Goal: Feedback & Contribution: Leave review/rating

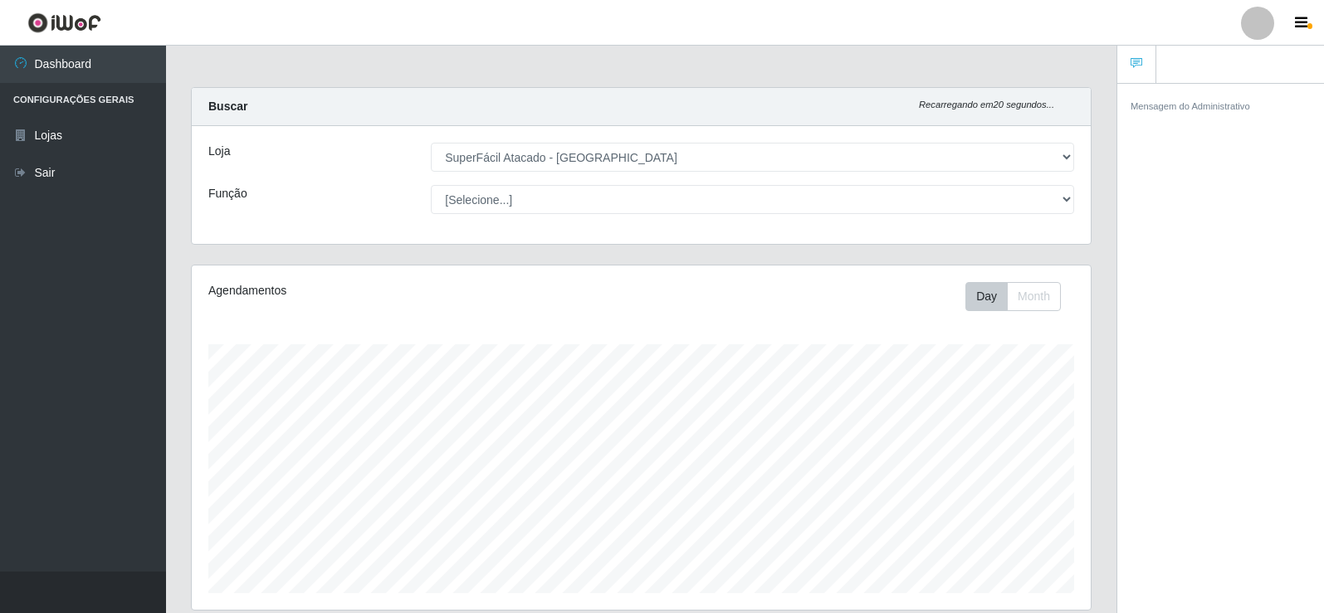
select select "504"
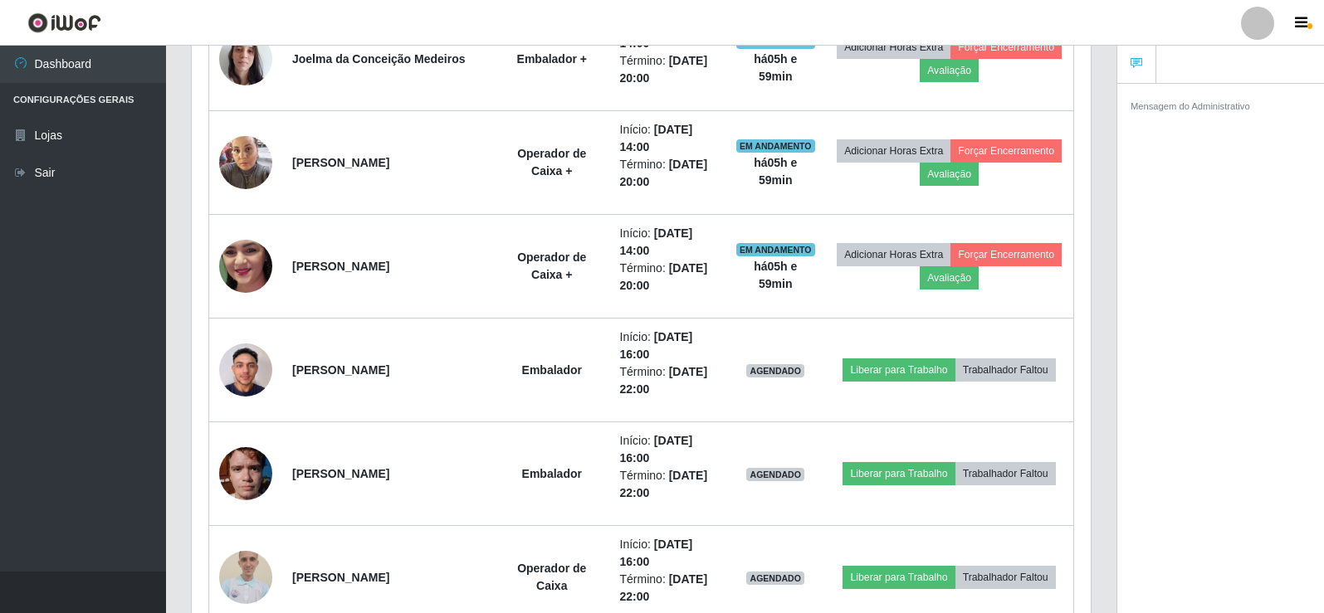
scroll to position [525, 0]
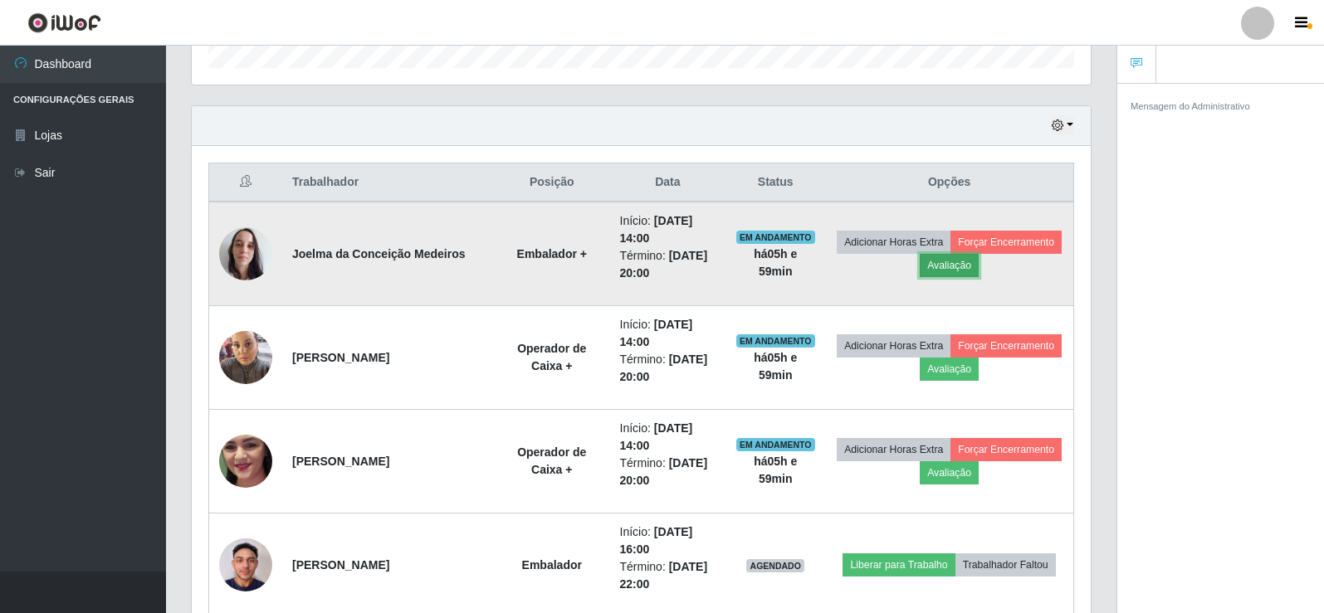
click at [953, 262] on button "Avaliação" at bounding box center [949, 265] width 59 height 23
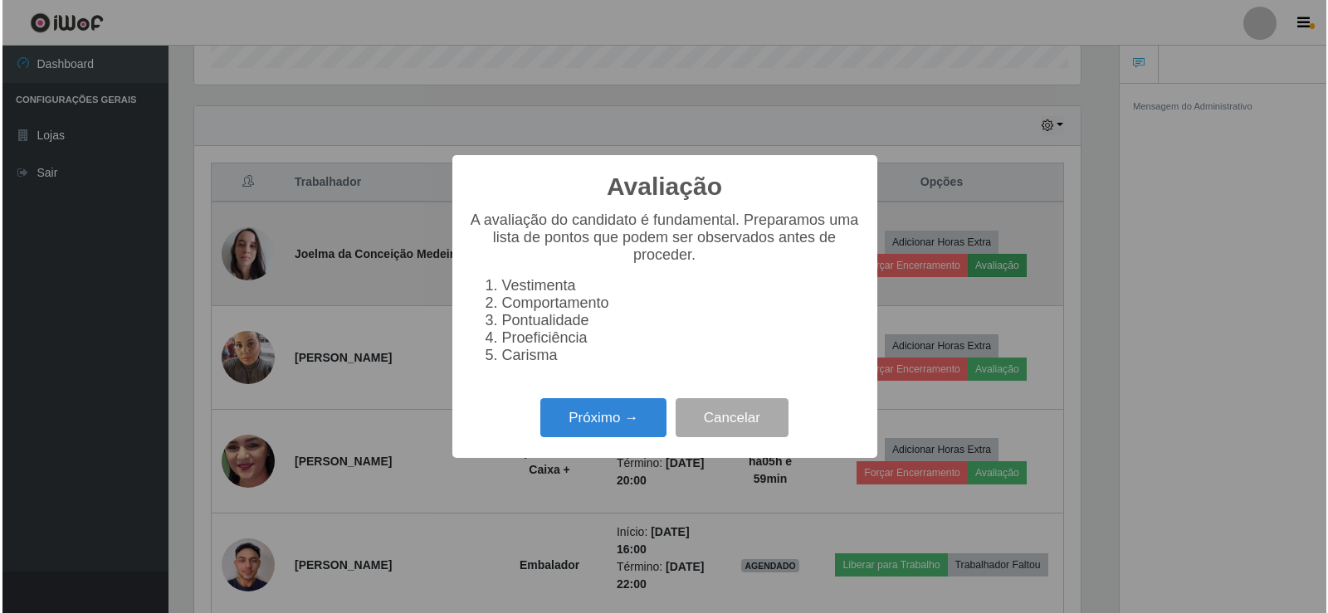
scroll to position [344, 891]
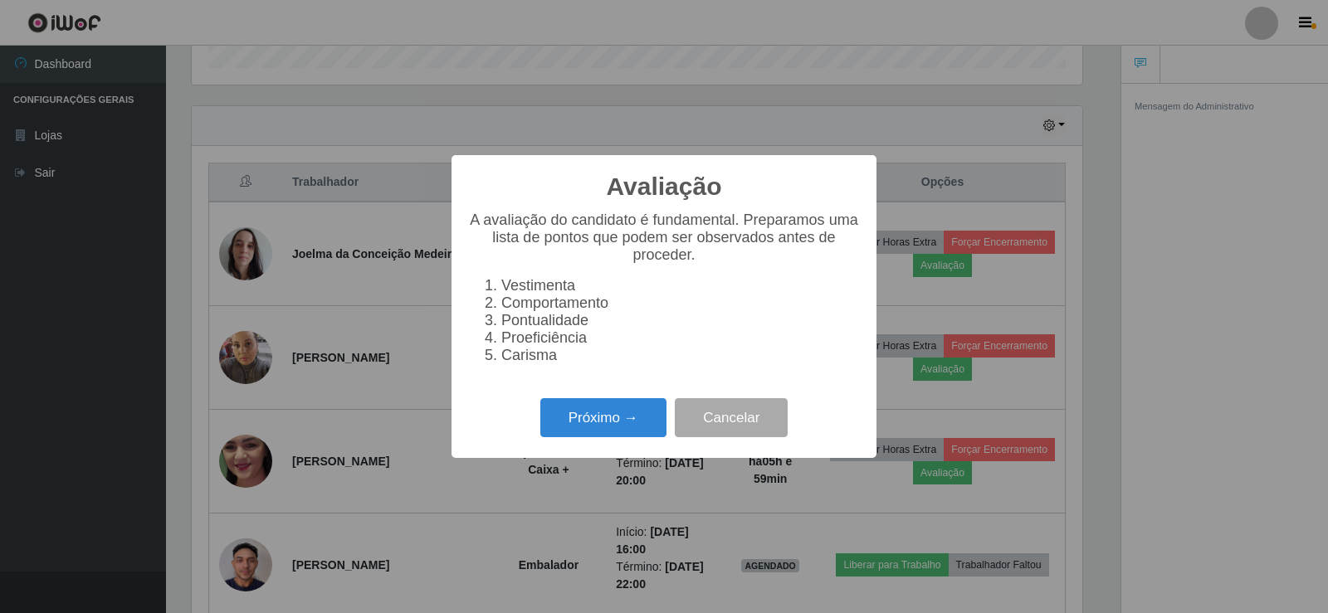
click at [484, 349] on ol "Vestimenta Comportamento Pontualidade Proeficiência Carisma" at bounding box center [664, 320] width 392 height 87
click at [501, 344] on li "Proeficiência" at bounding box center [680, 338] width 359 height 17
click at [591, 423] on button "Próximo →" at bounding box center [603, 417] width 126 height 39
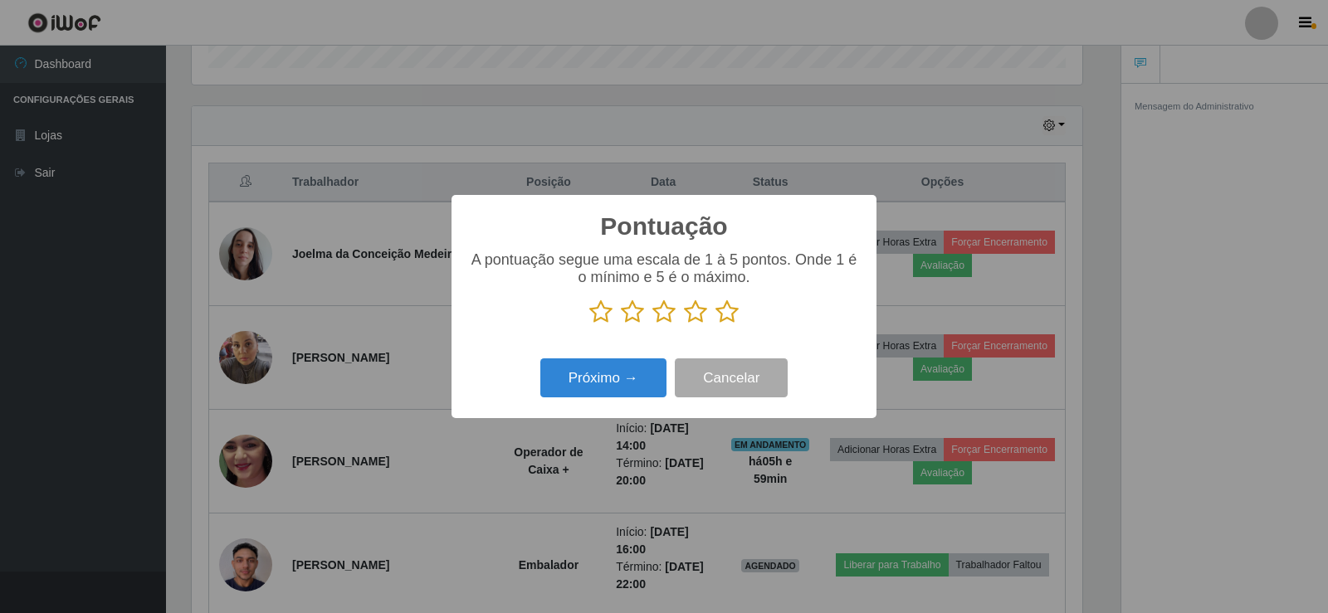
click at [721, 312] on icon at bounding box center [727, 312] width 23 height 25
click at [716, 325] on input "radio" at bounding box center [716, 325] width 0 height 0
click at [635, 372] on button "Próximo →" at bounding box center [603, 378] width 126 height 39
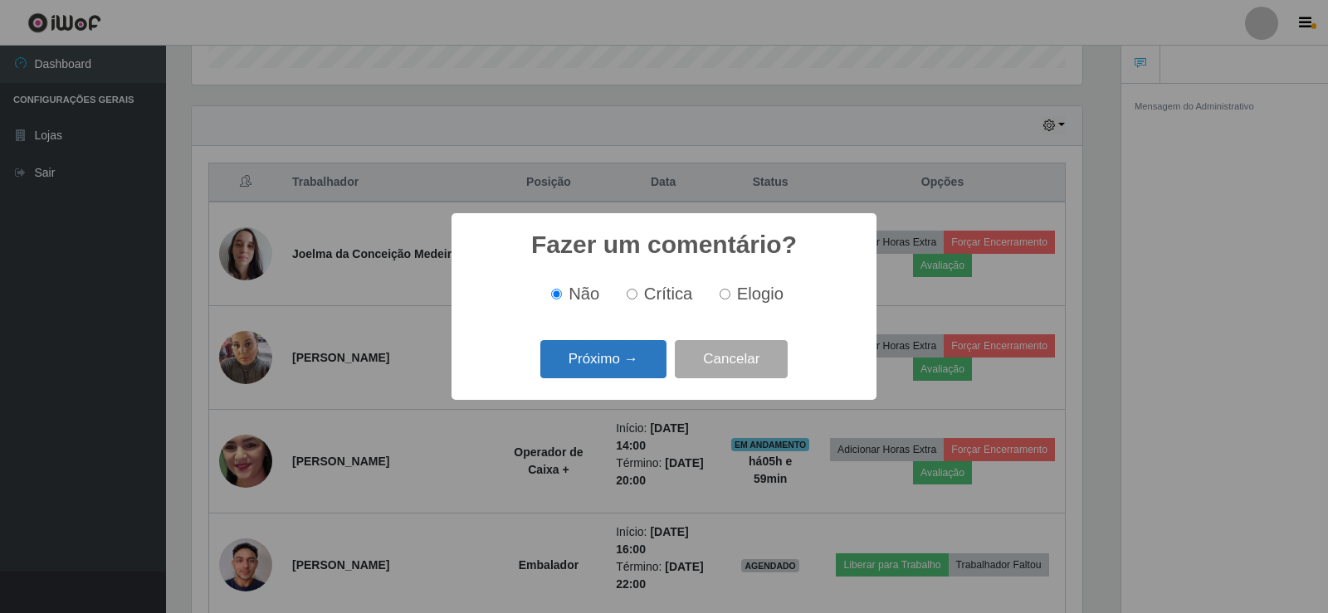
click at [595, 370] on button "Próximo →" at bounding box center [603, 359] width 126 height 39
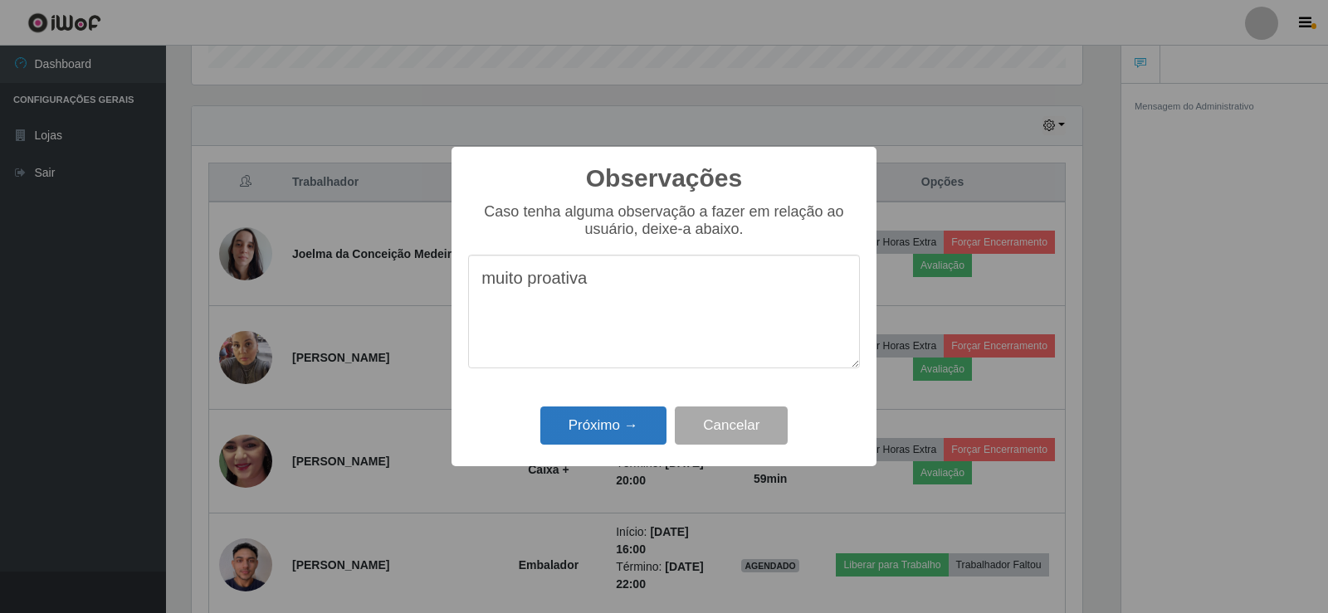
type textarea "muito proativa"
click at [605, 436] on button "Próximo →" at bounding box center [603, 426] width 126 height 39
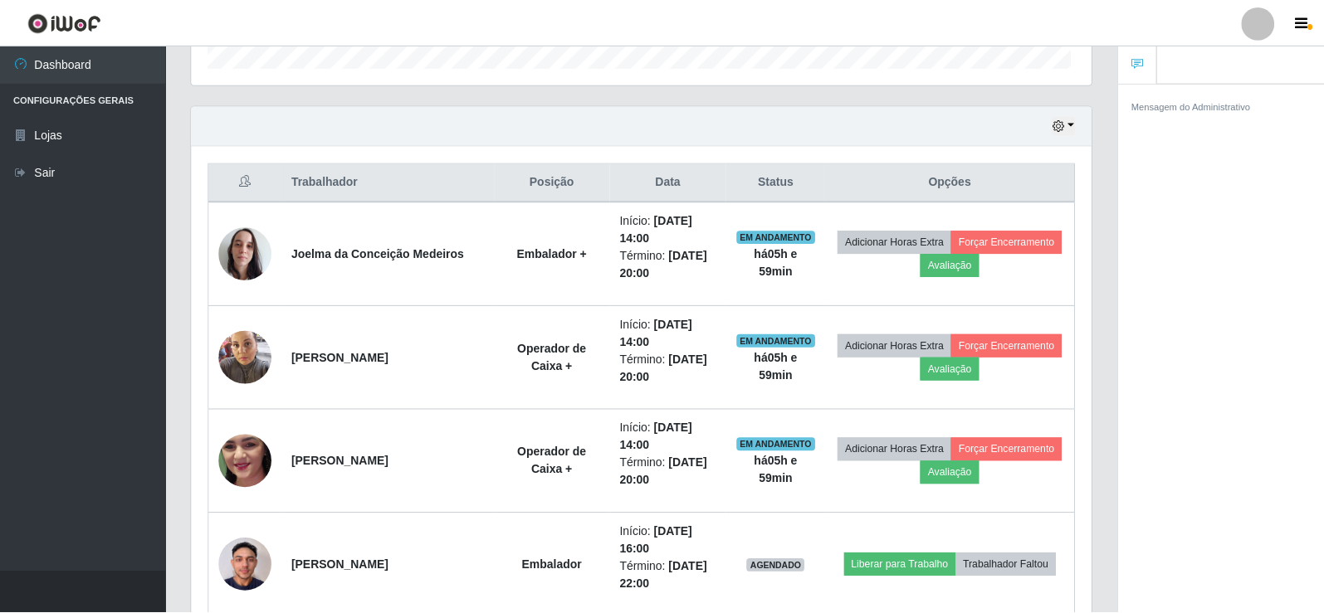
scroll to position [344, 899]
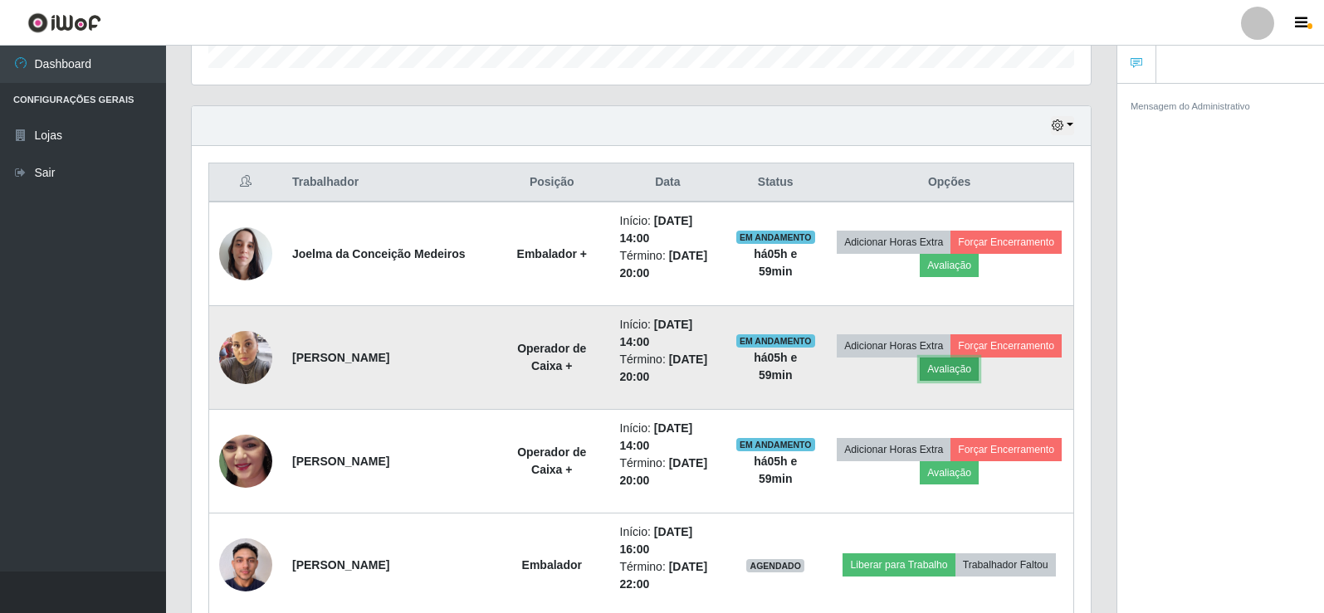
click at [948, 374] on button "Avaliação" at bounding box center [949, 369] width 59 height 23
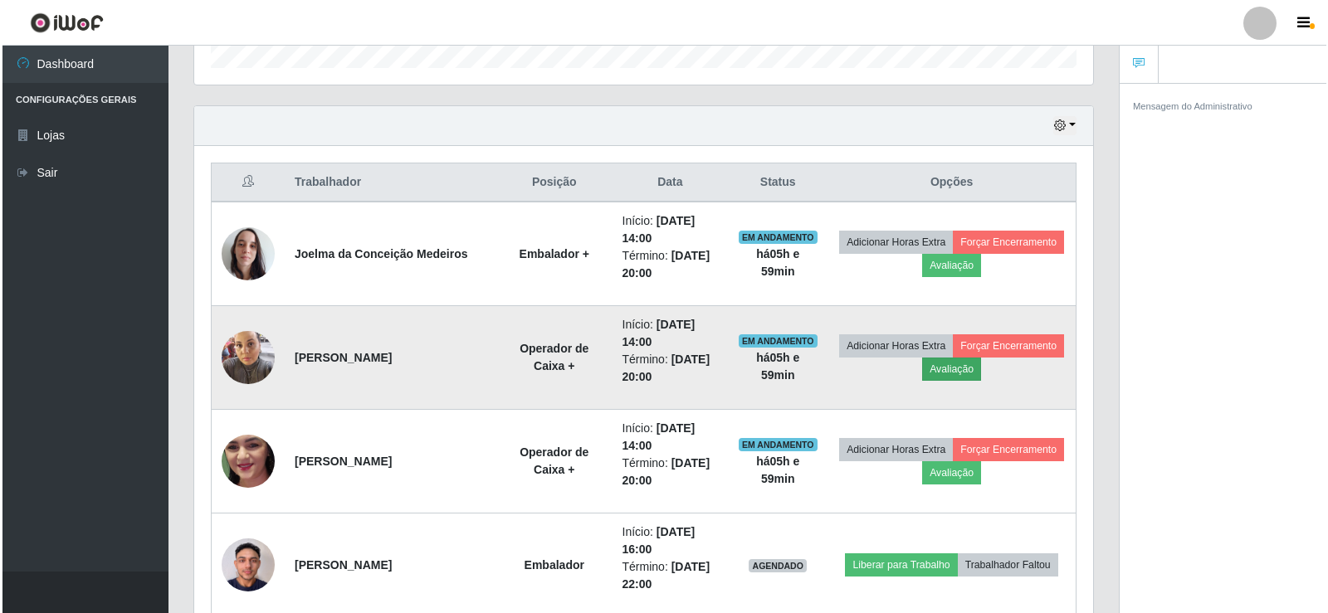
scroll to position [344, 891]
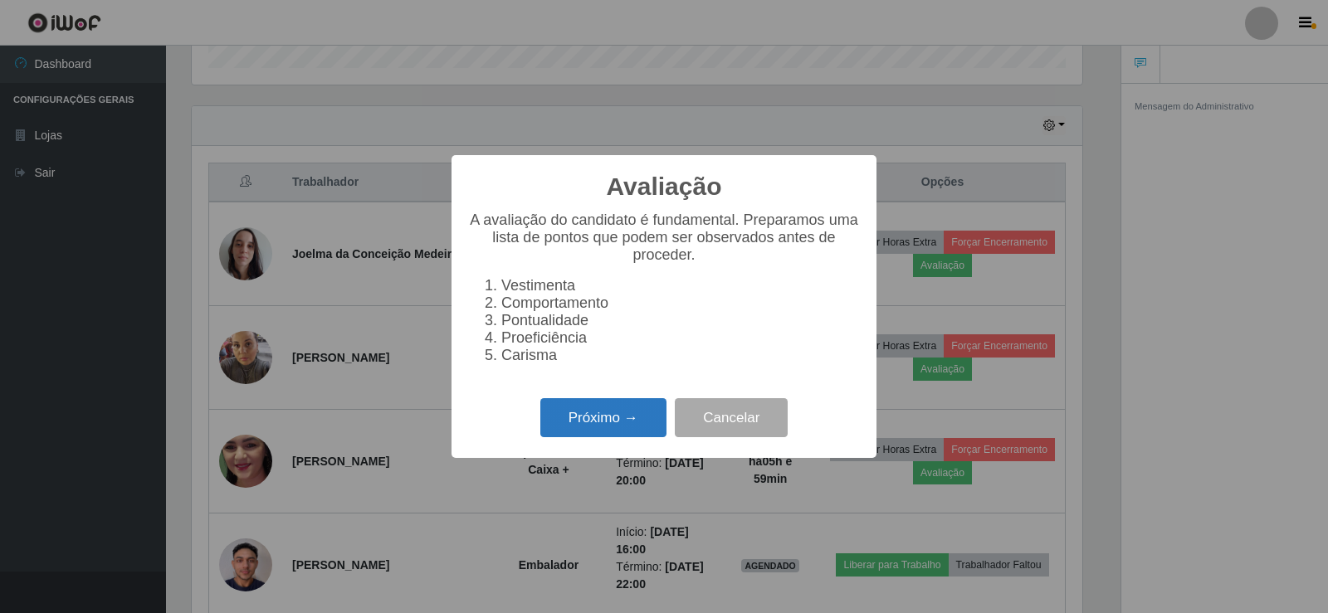
click at [618, 437] on button "Próximo →" at bounding box center [603, 417] width 126 height 39
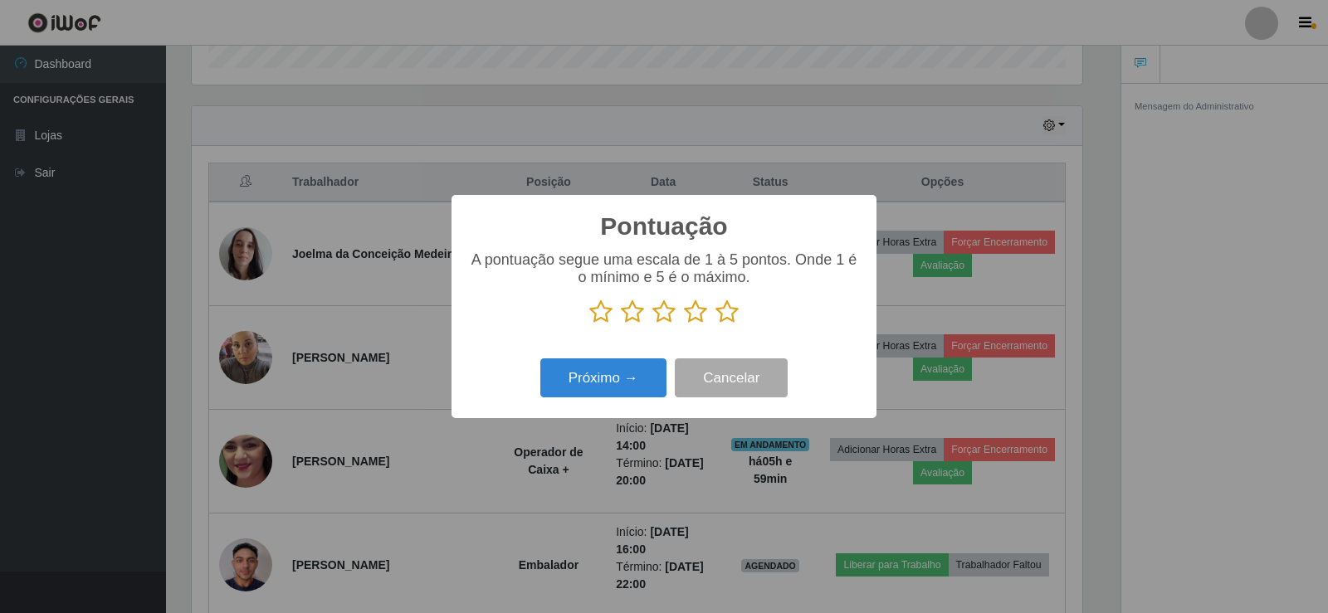
click at [721, 306] on icon at bounding box center [727, 312] width 23 height 25
click at [716, 325] on input "radio" at bounding box center [716, 325] width 0 height 0
click at [631, 373] on button "Próximo →" at bounding box center [603, 378] width 126 height 39
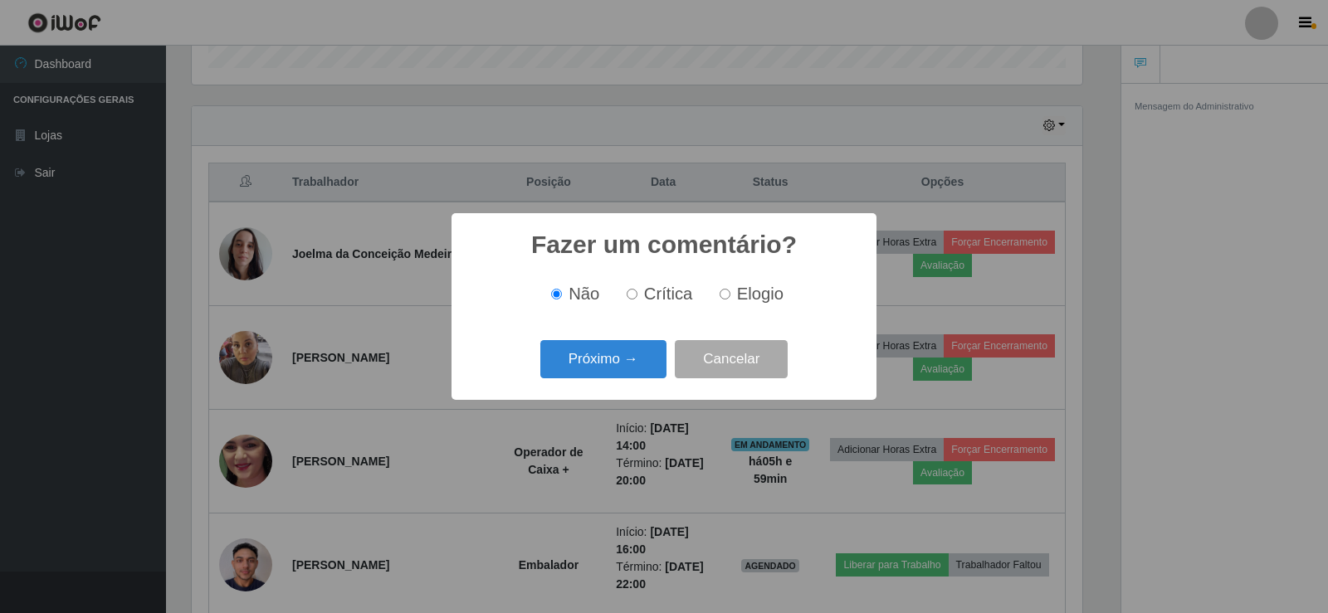
click at [722, 295] on input "Elogio" at bounding box center [725, 294] width 11 height 11
radio input "true"
click at [590, 369] on button "Próximo →" at bounding box center [603, 359] width 126 height 39
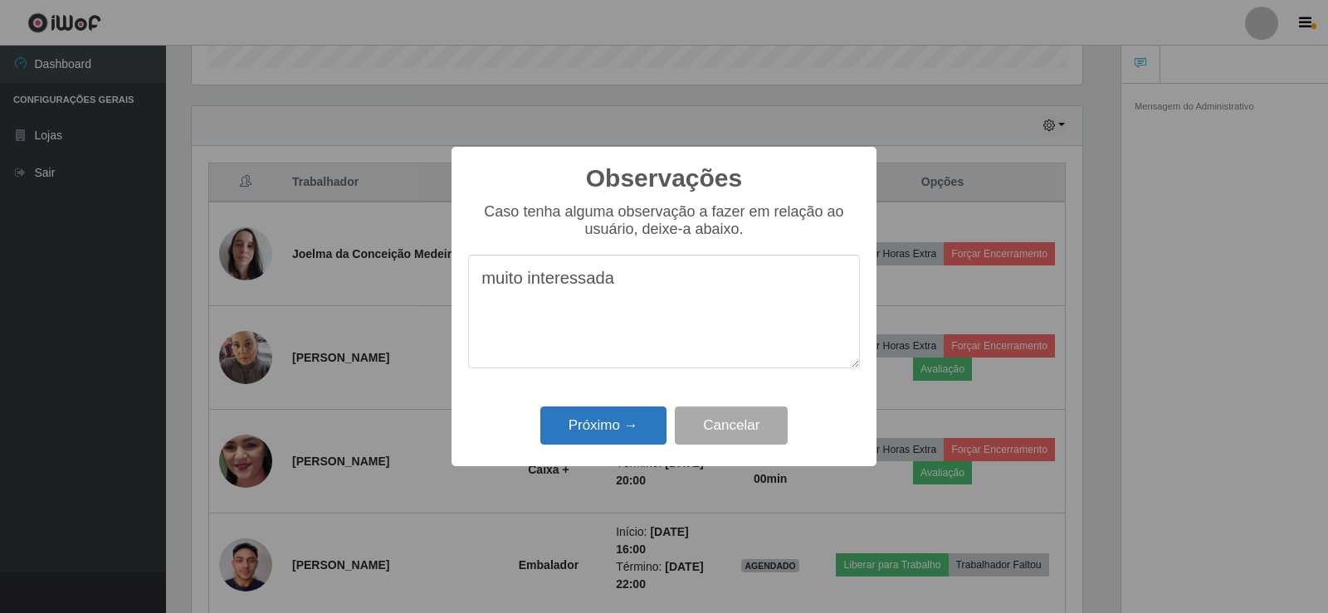
type textarea "muito interessada"
click at [602, 432] on button "Próximo →" at bounding box center [603, 426] width 126 height 39
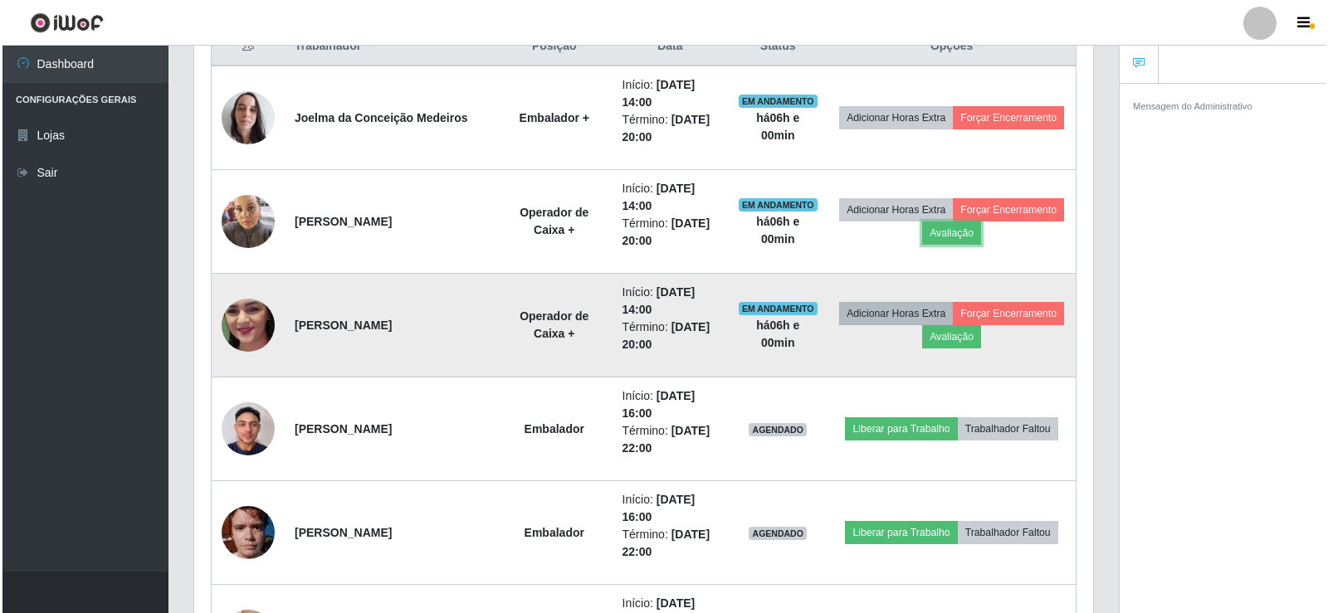
scroll to position [691, 0]
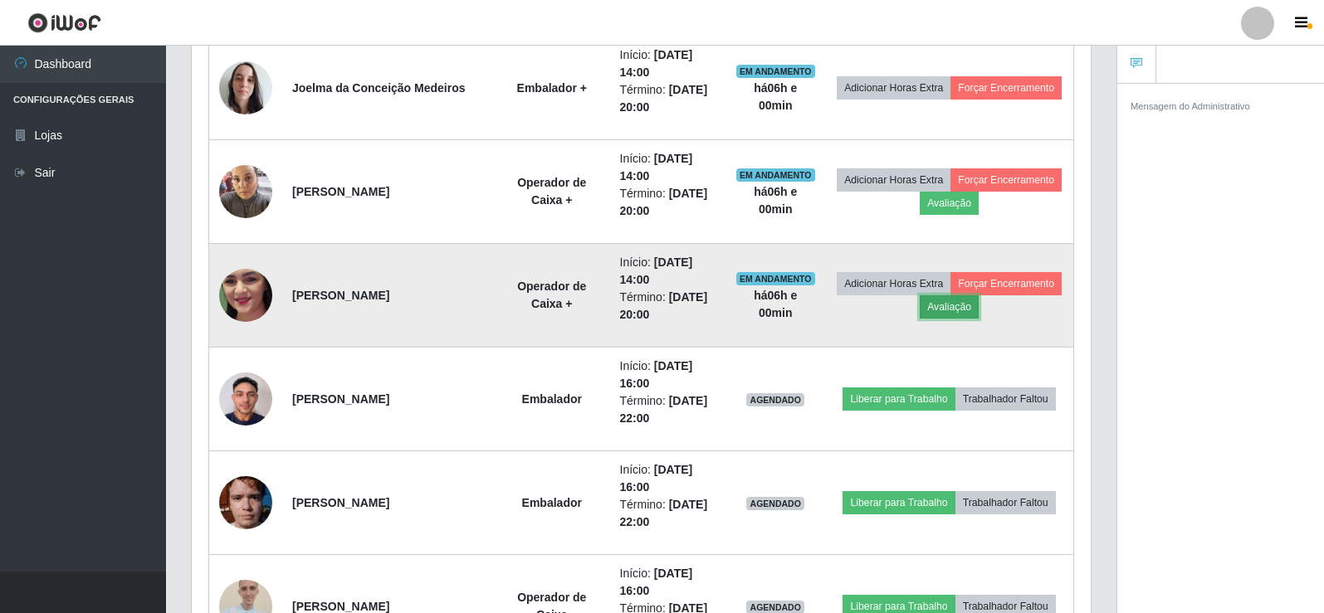
click at [961, 314] on button "Avaliação" at bounding box center [949, 306] width 59 height 23
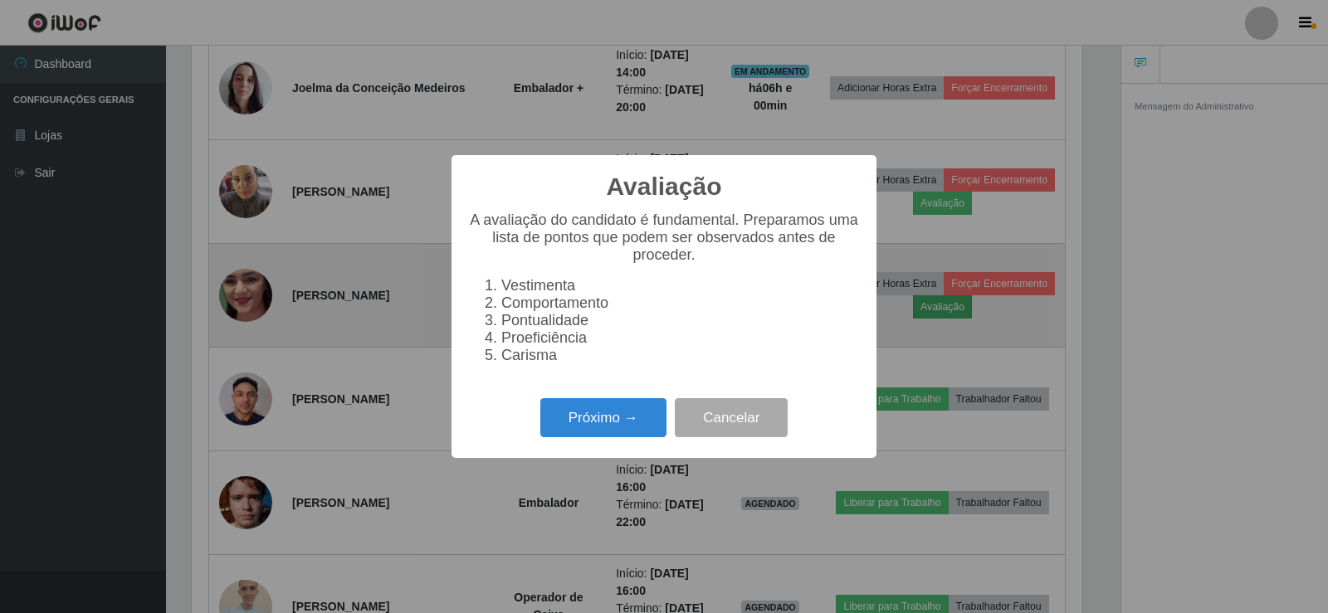
scroll to position [344, 891]
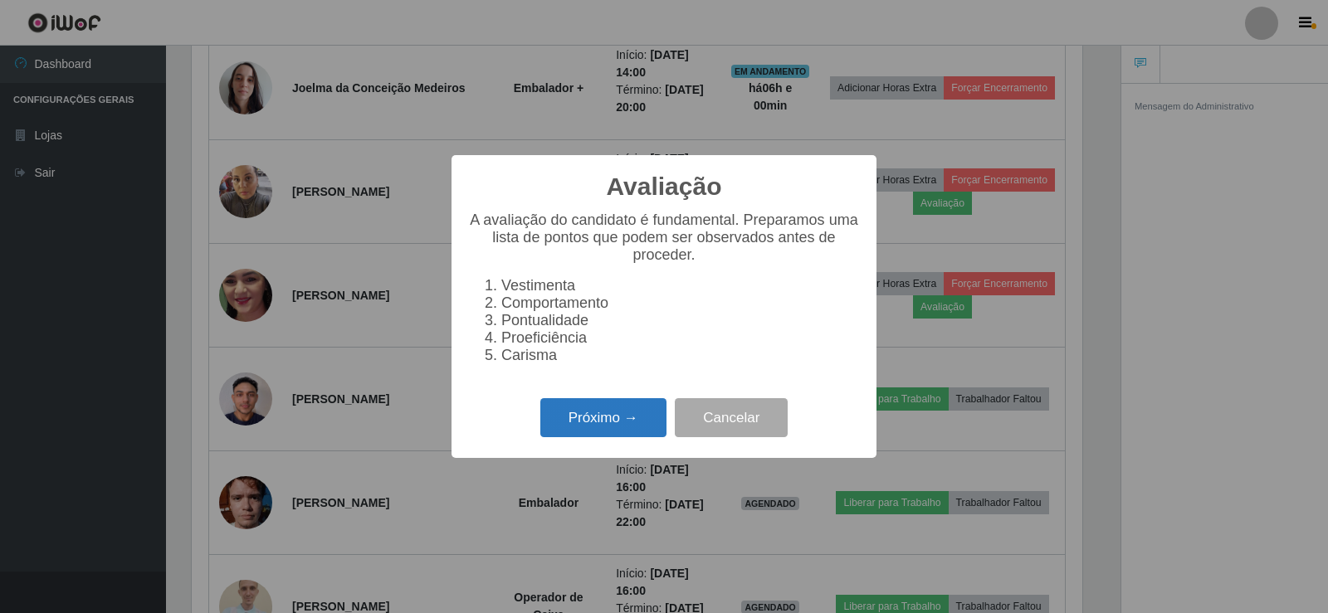
click at [588, 417] on button "Próximo →" at bounding box center [603, 417] width 126 height 39
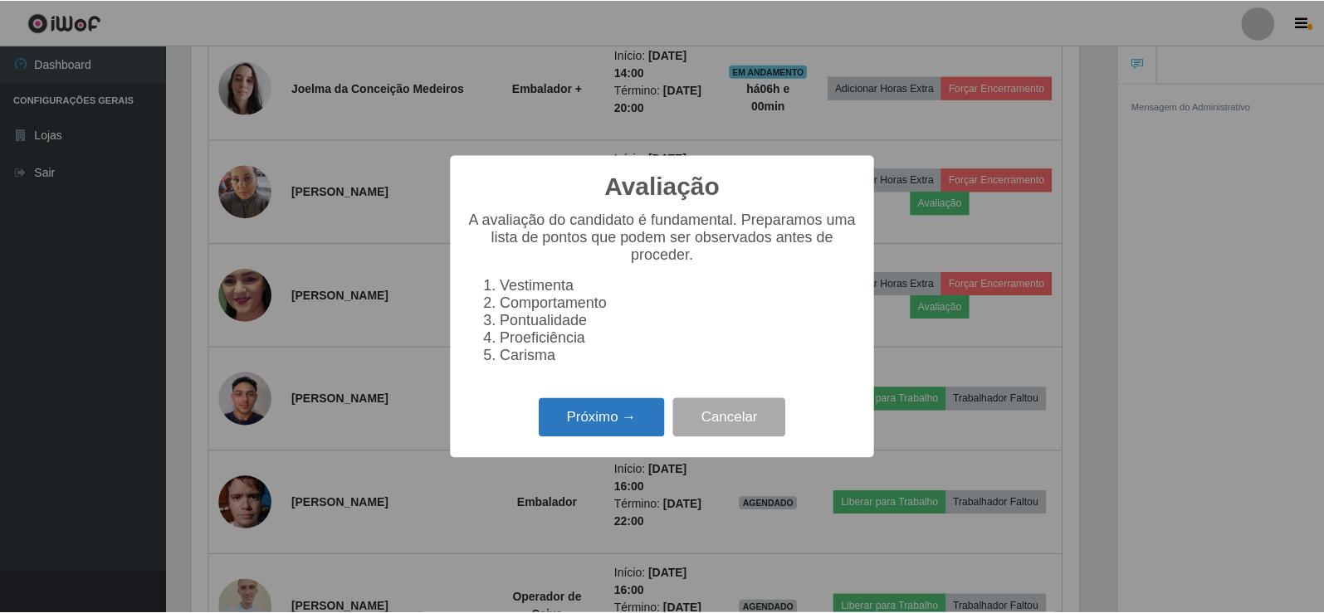
scroll to position [829704, 829158]
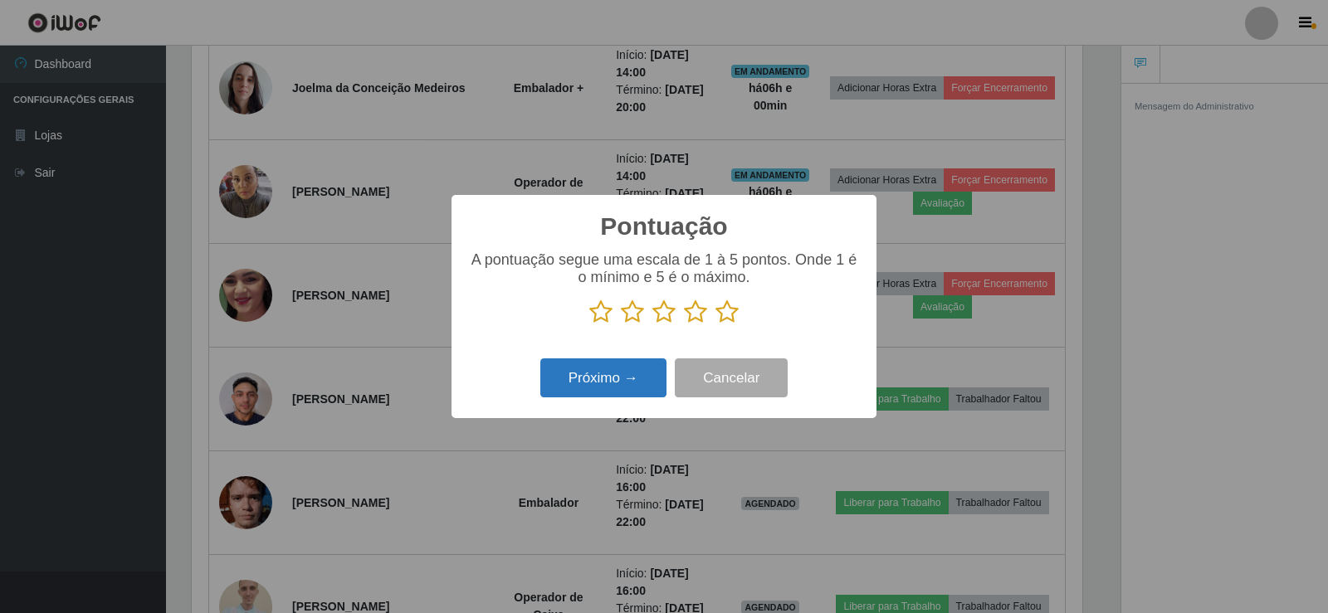
click at [608, 384] on button "Próximo →" at bounding box center [603, 378] width 126 height 39
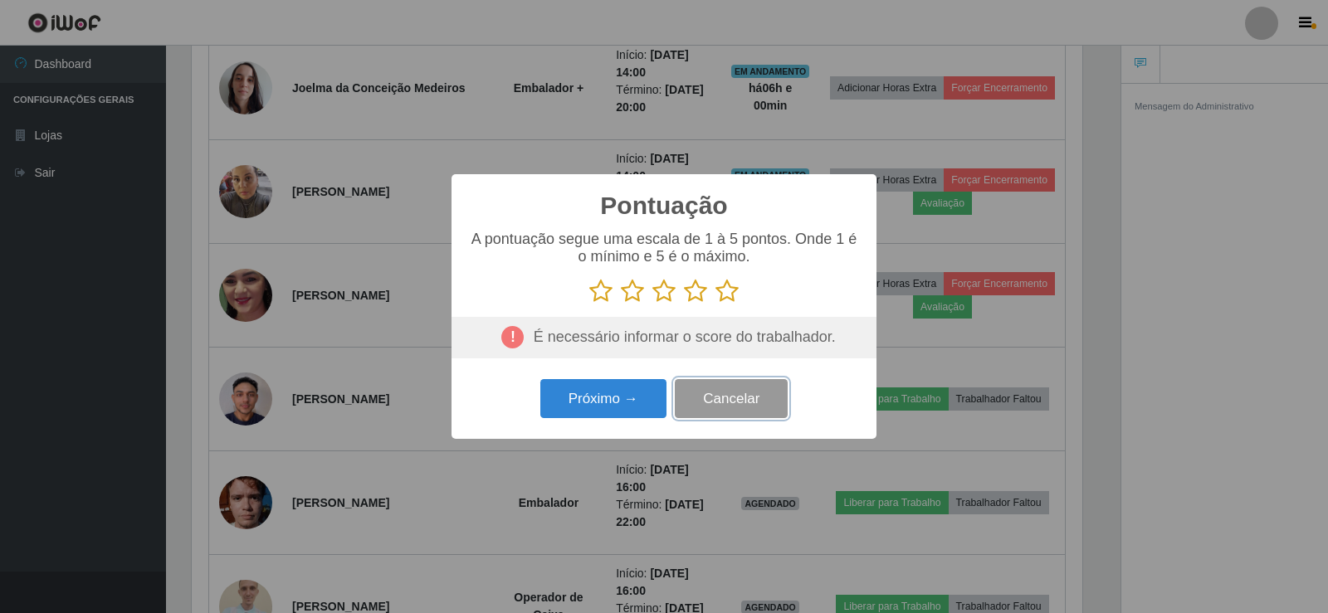
click at [733, 403] on button "Cancelar" at bounding box center [731, 398] width 113 height 39
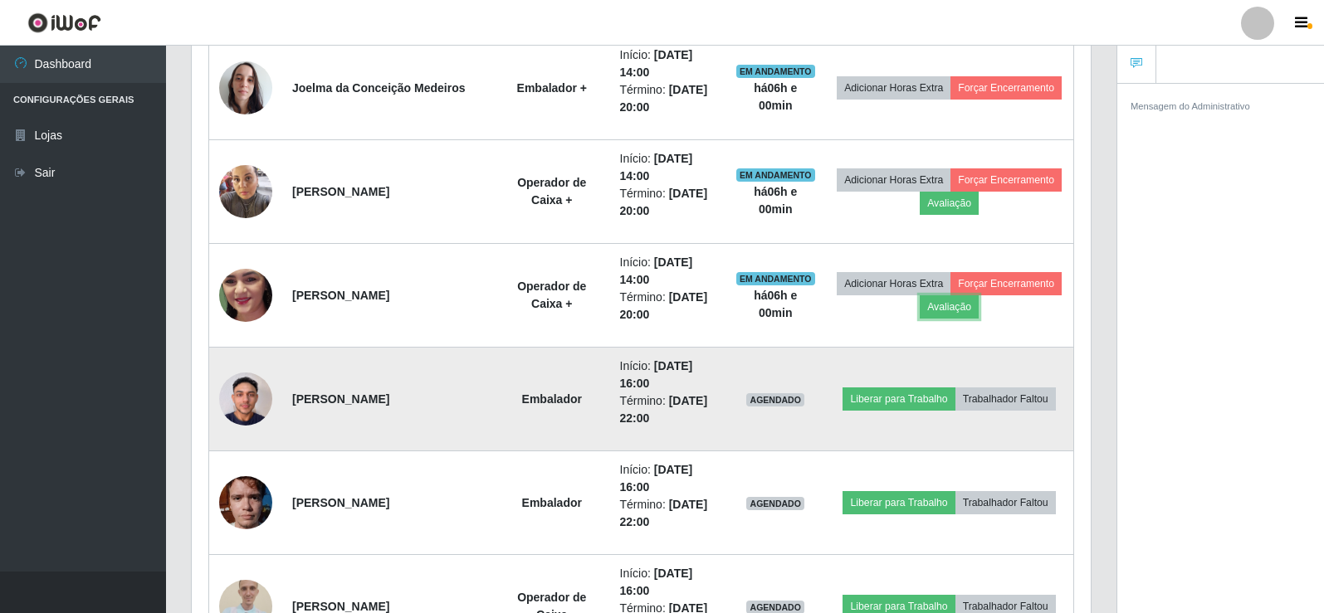
scroll to position [344, 899]
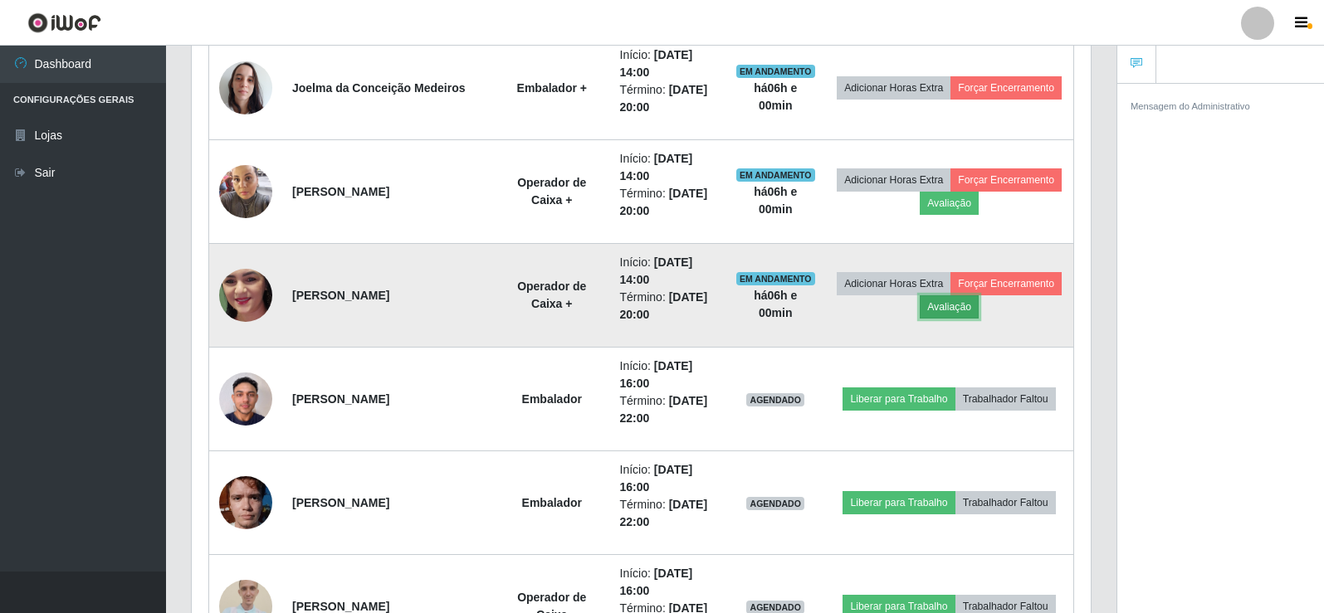
click at [960, 312] on button "Avaliação" at bounding box center [949, 306] width 59 height 23
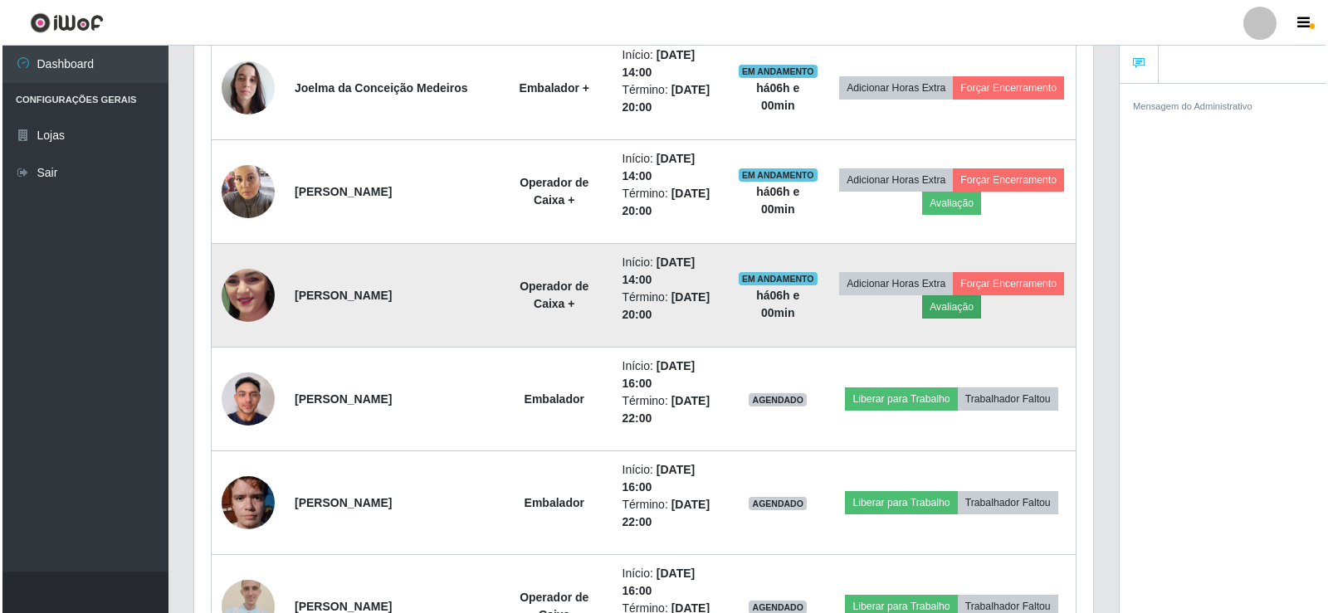
scroll to position [344, 891]
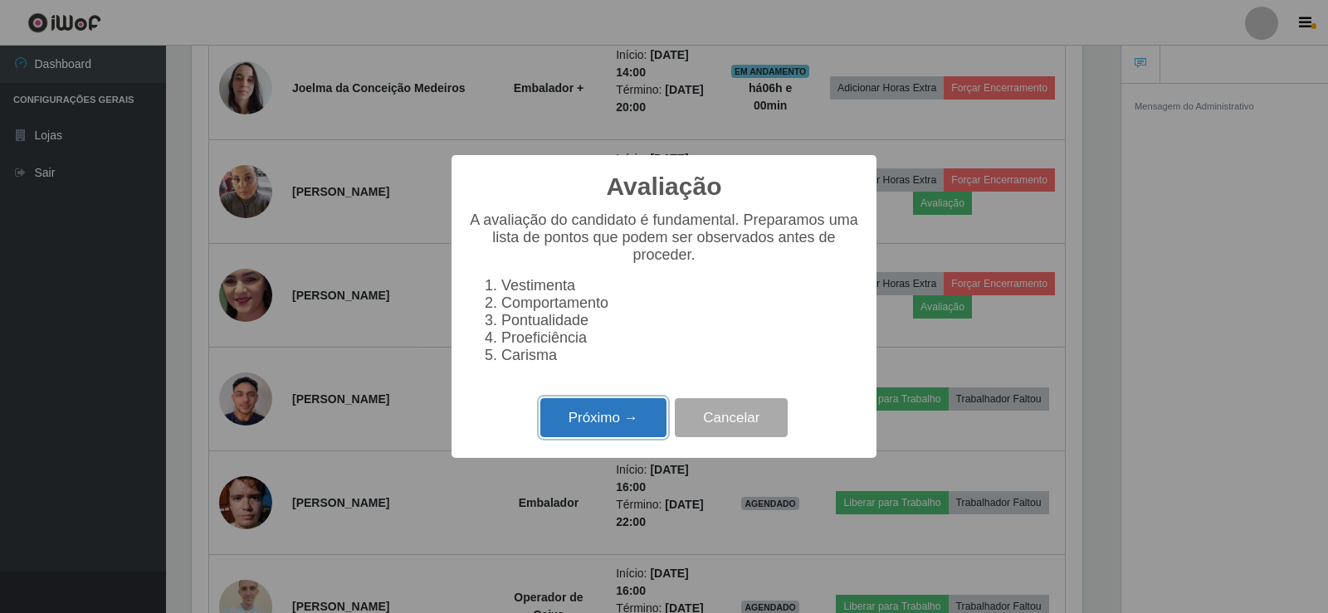
click at [591, 425] on button "Próximo →" at bounding box center [603, 417] width 126 height 39
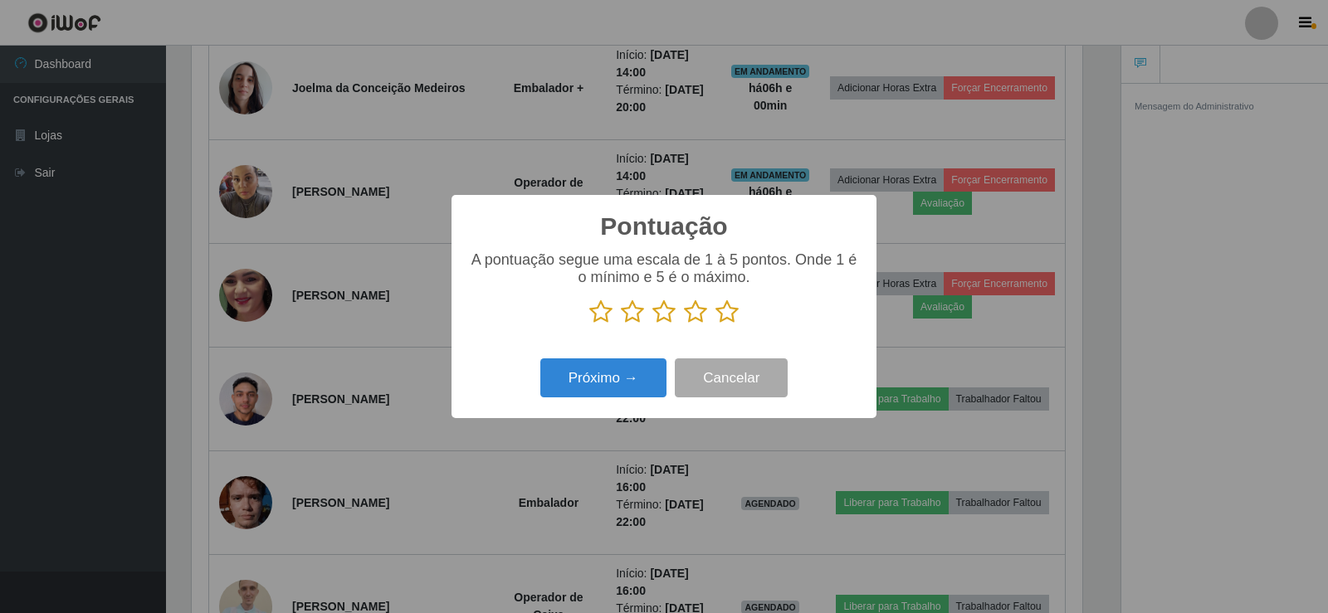
click at [726, 313] on icon at bounding box center [727, 312] width 23 height 25
click at [716, 325] on input "radio" at bounding box center [716, 325] width 0 height 0
click at [621, 393] on button "Próximo →" at bounding box center [603, 378] width 126 height 39
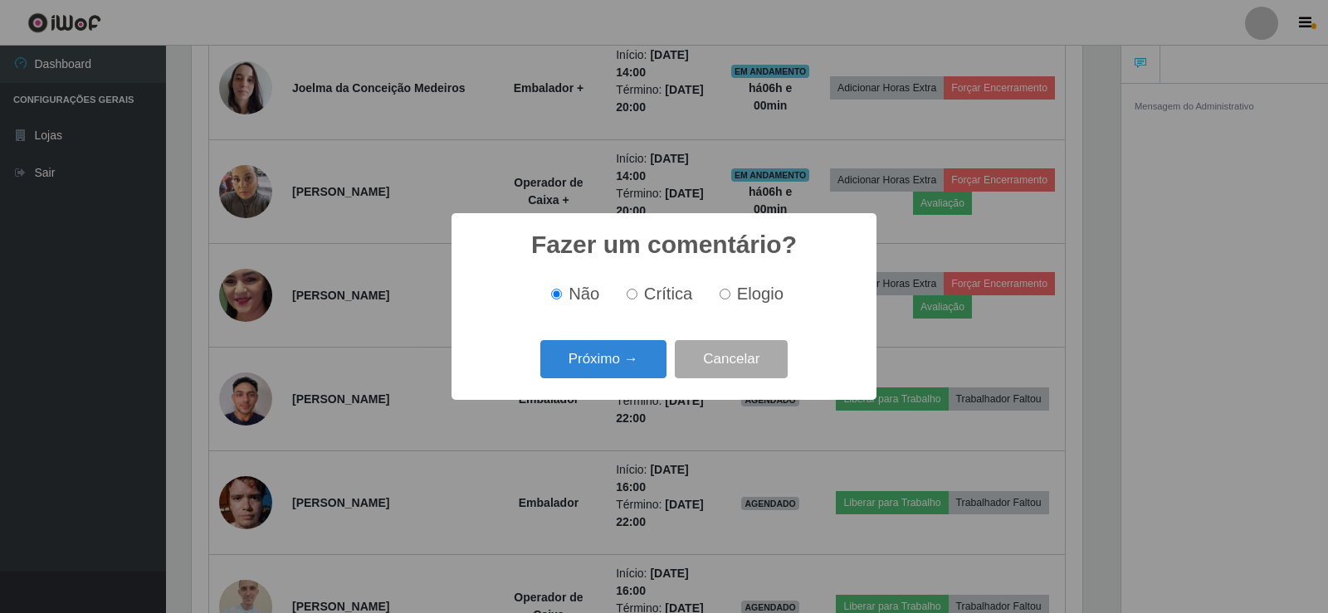
click at [724, 294] on input "Elogio" at bounding box center [725, 294] width 11 height 11
radio input "true"
click at [619, 363] on button "Próximo →" at bounding box center [603, 359] width 126 height 39
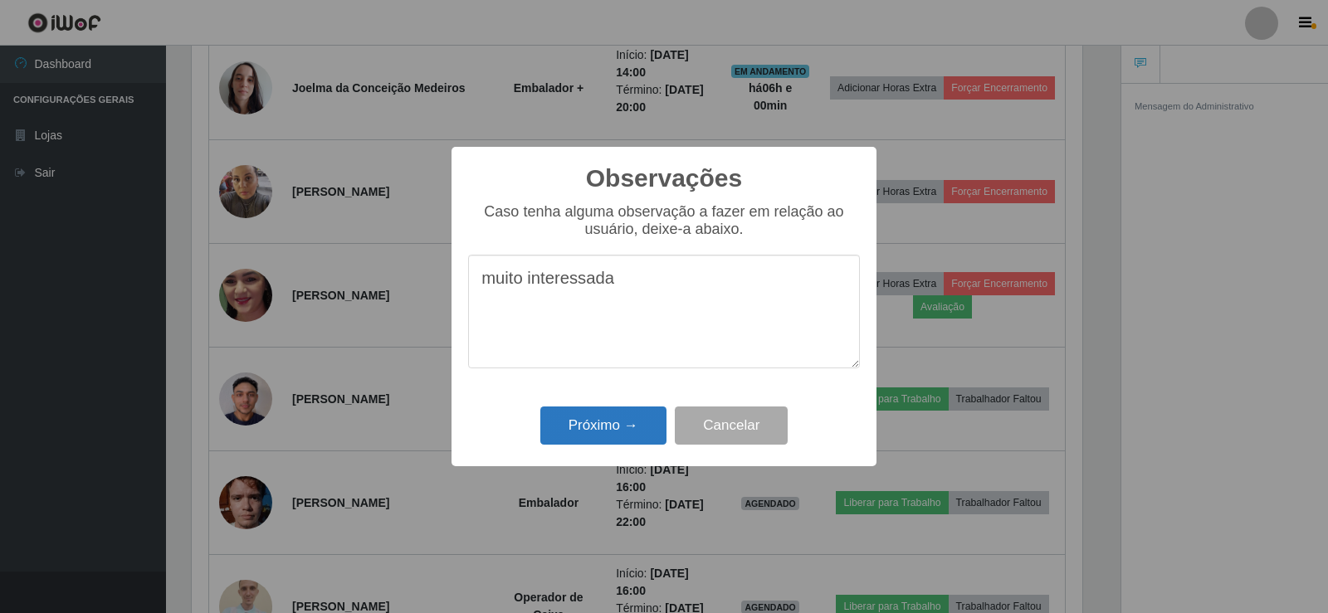
type textarea "muito interessada"
click at [611, 425] on button "Próximo →" at bounding box center [603, 426] width 126 height 39
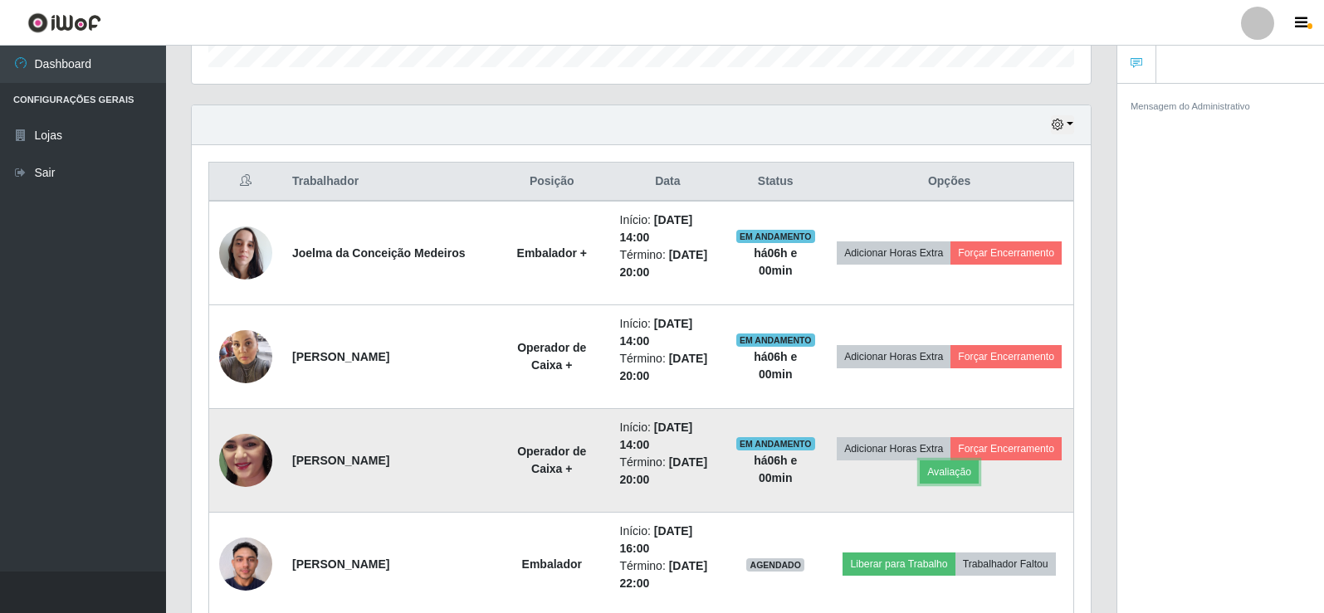
scroll to position [525, 0]
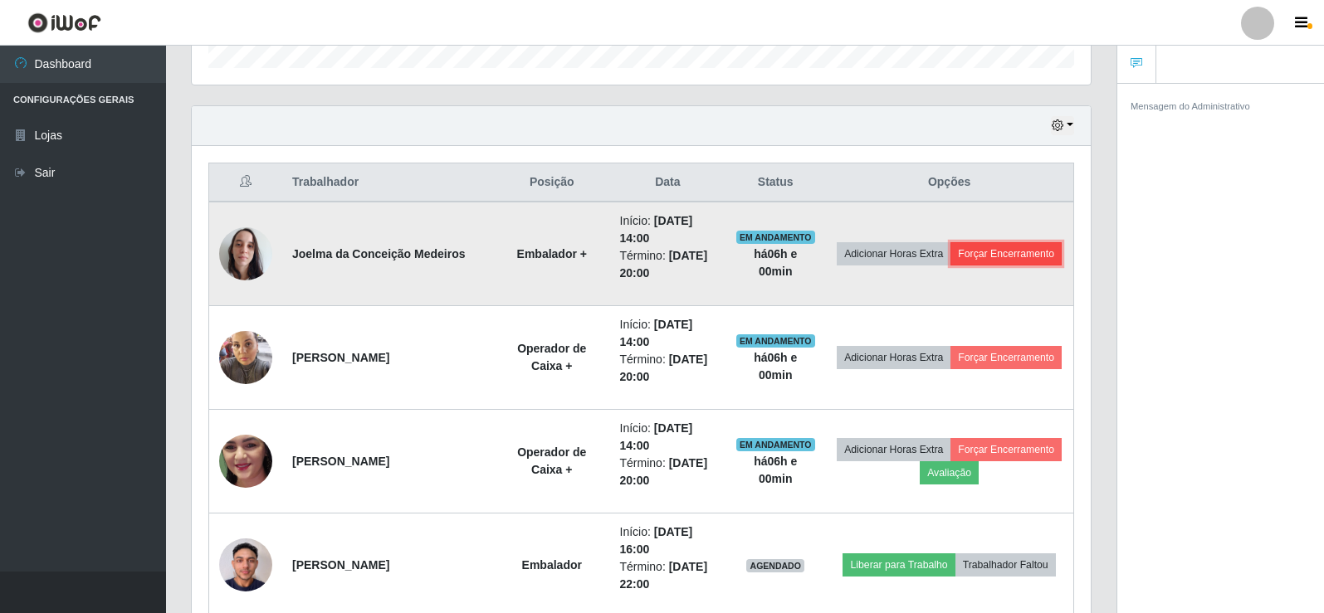
click at [1008, 252] on button "Forçar Encerramento" at bounding box center [1005, 253] width 111 height 23
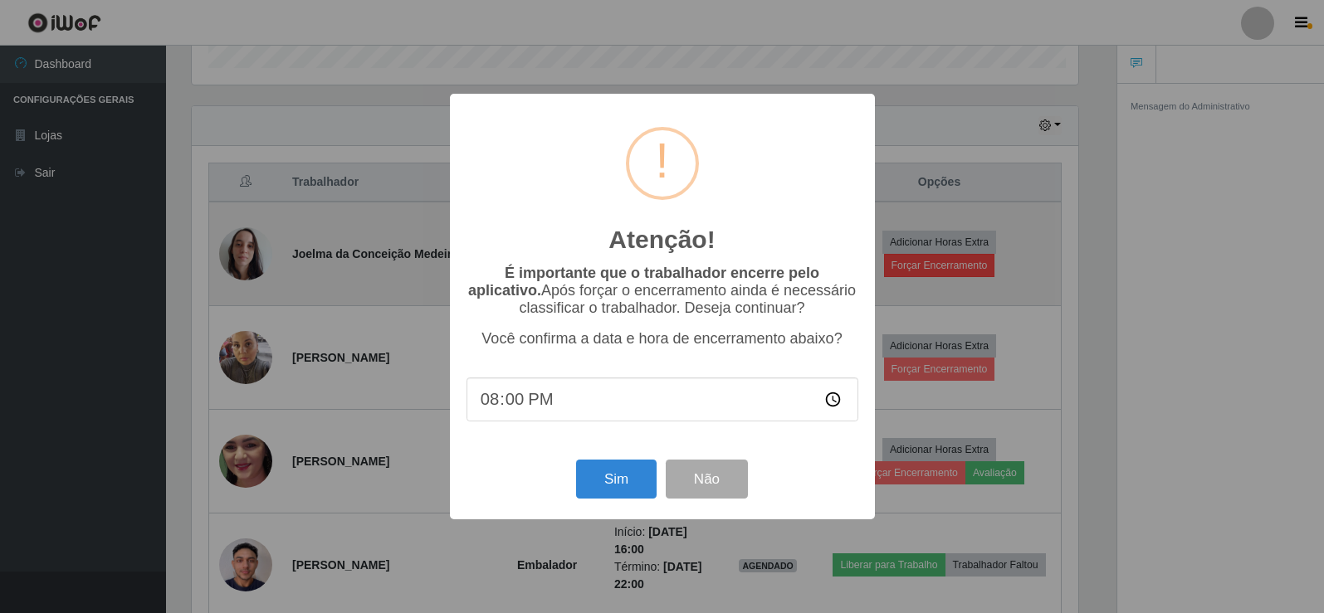
click at [1008, 252] on div "Atenção! × É importante que o trabalhador encerre pelo aplicativo. Após forçar …" at bounding box center [662, 306] width 1324 height 613
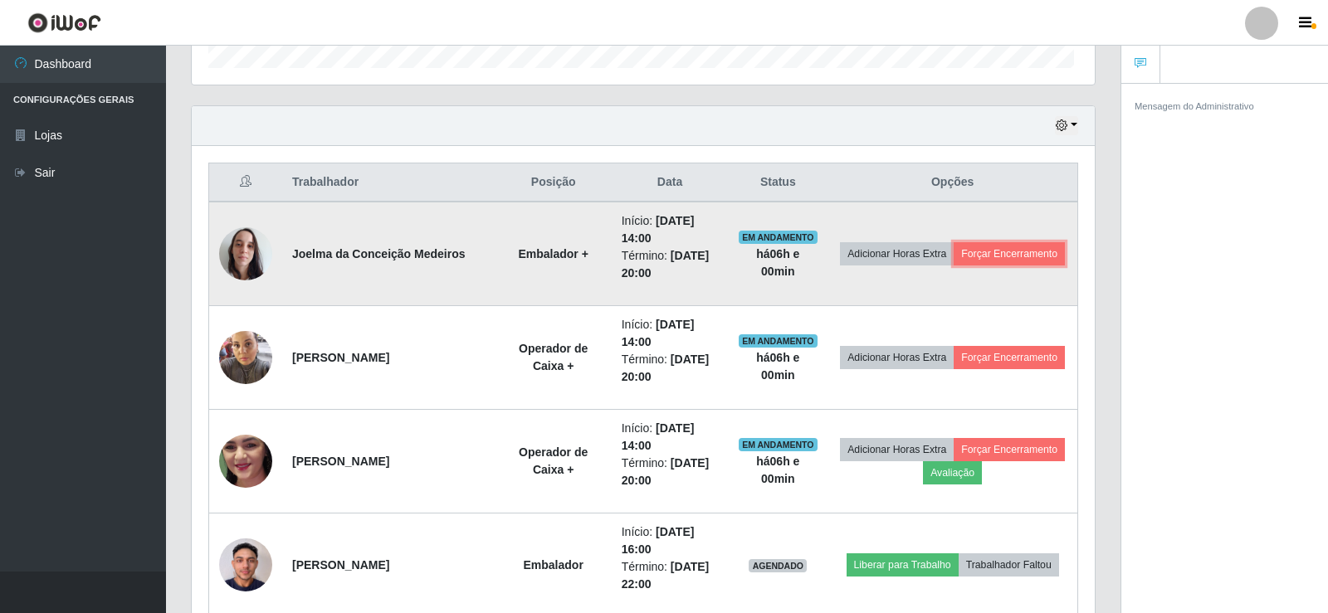
scroll to position [344, 899]
click at [1003, 249] on button "Forçar Encerramento" at bounding box center [1005, 253] width 111 height 23
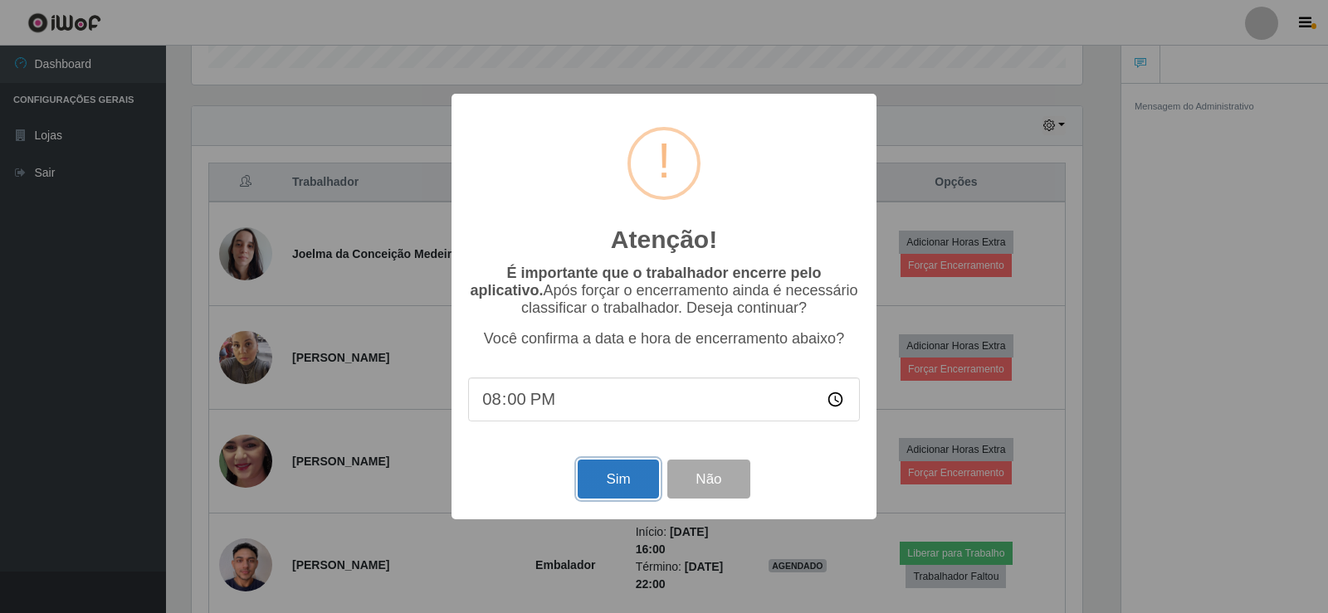
click at [609, 481] on button "Sim" at bounding box center [618, 479] width 81 height 39
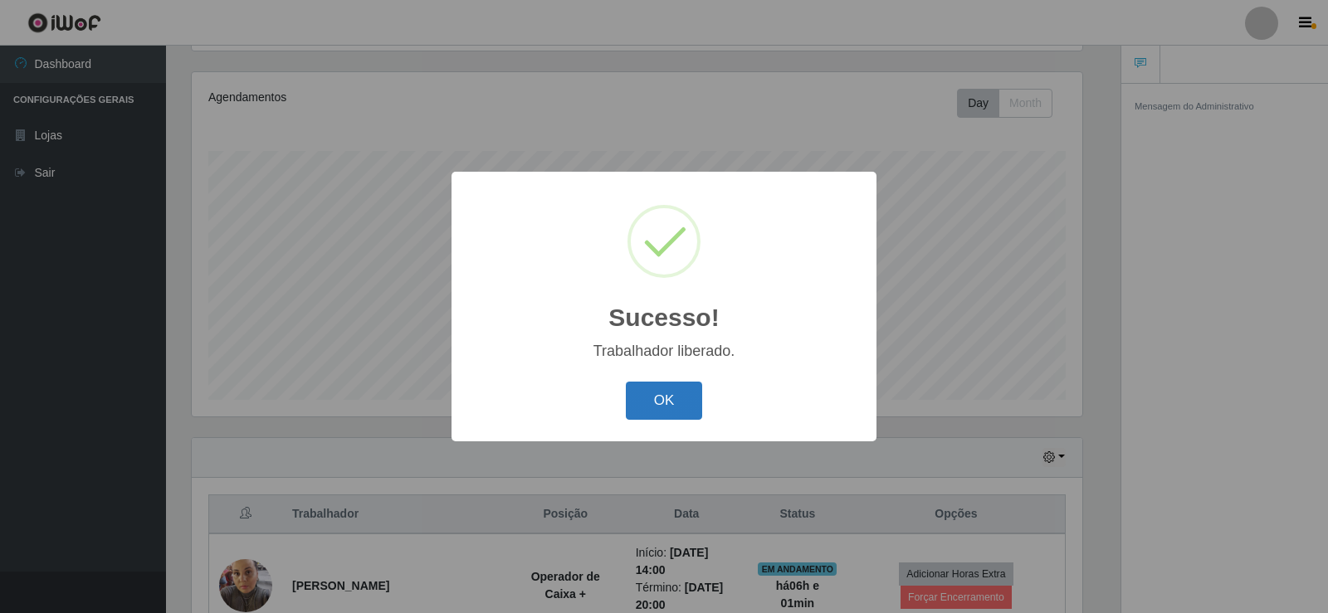
click at [664, 405] on button "OK" at bounding box center [664, 401] width 77 height 39
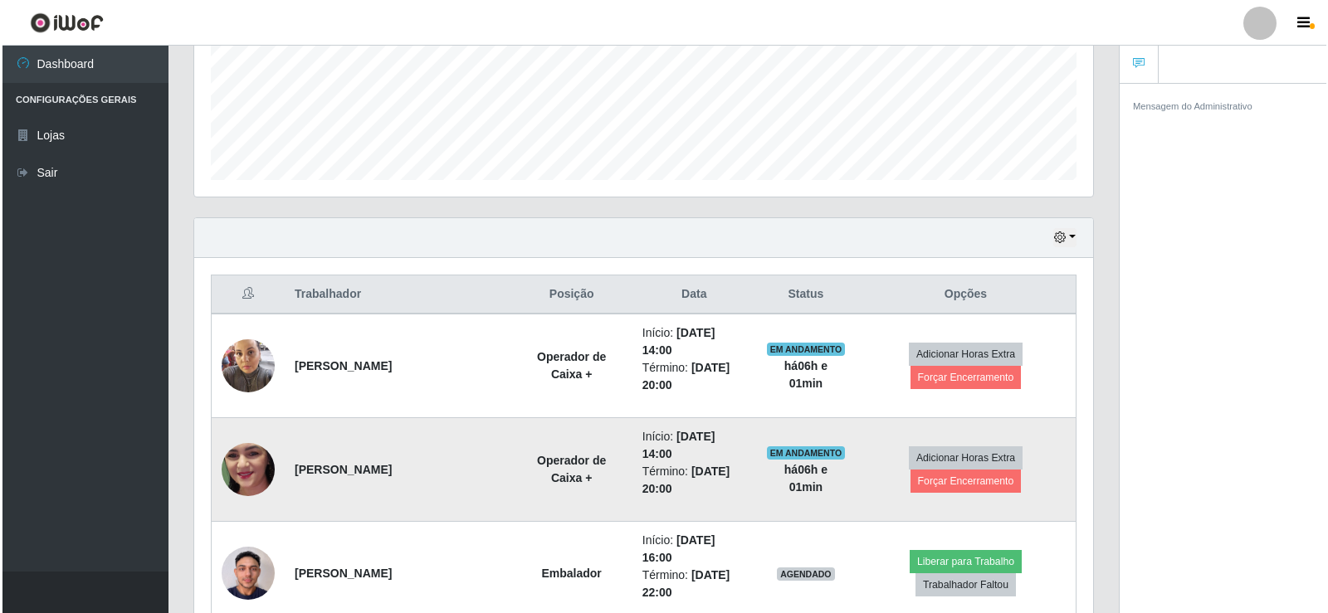
scroll to position [442, 0]
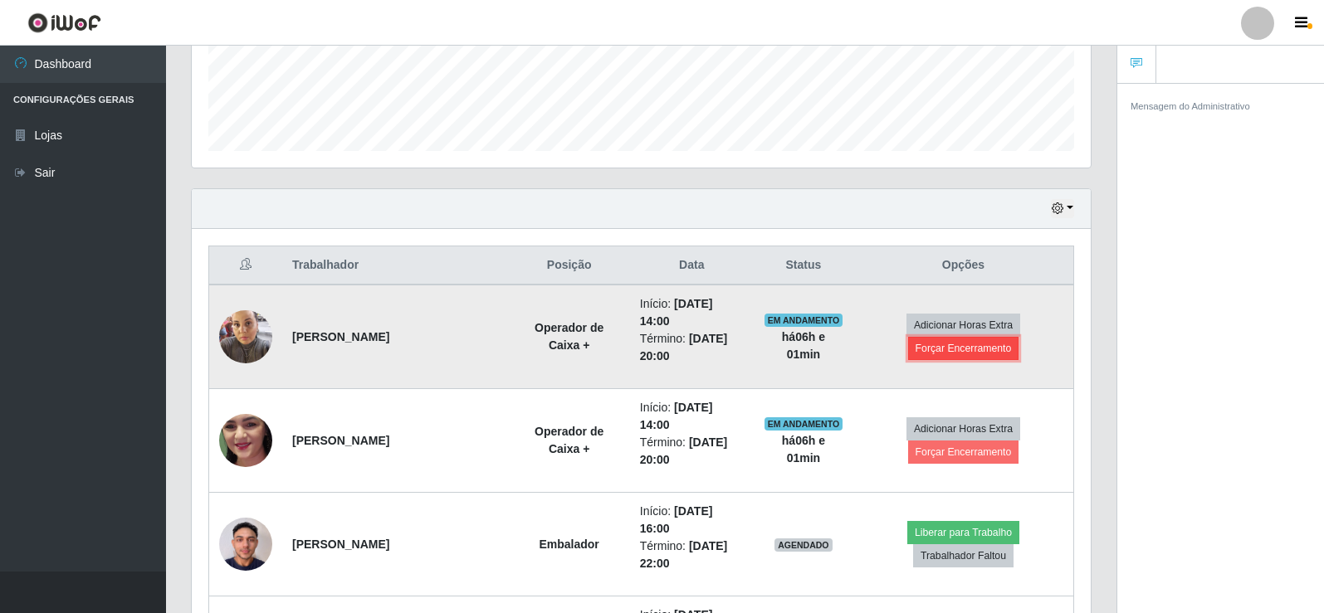
click at [940, 342] on button "Forçar Encerramento" at bounding box center [963, 348] width 111 height 23
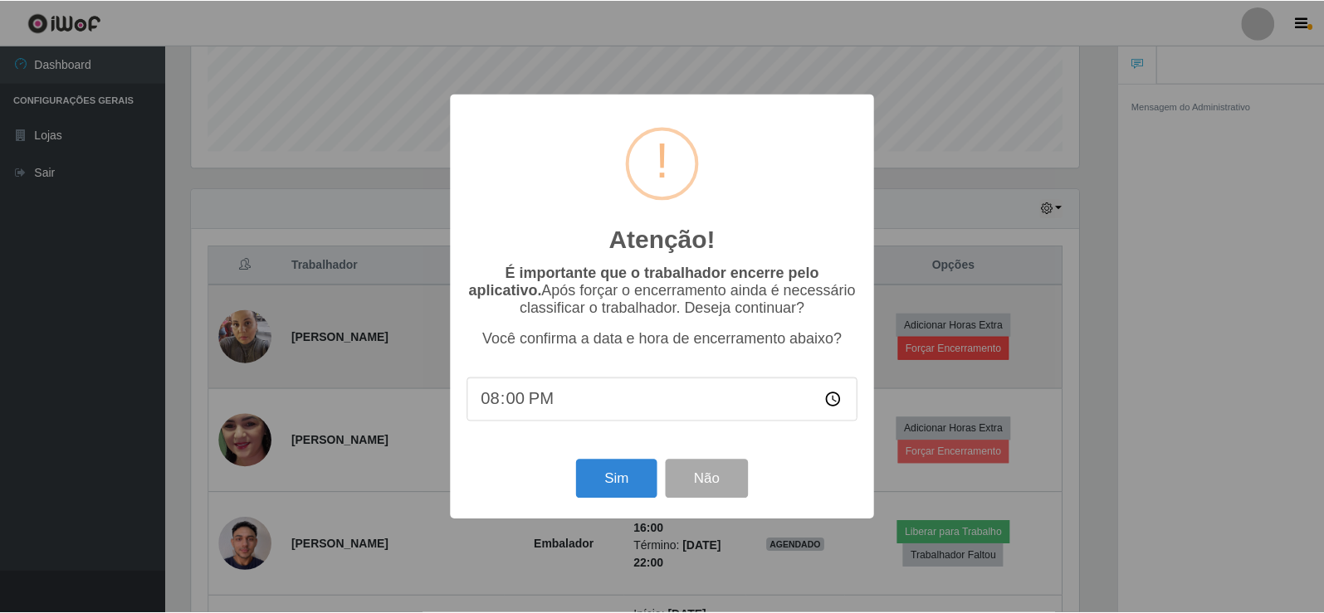
scroll to position [344, 891]
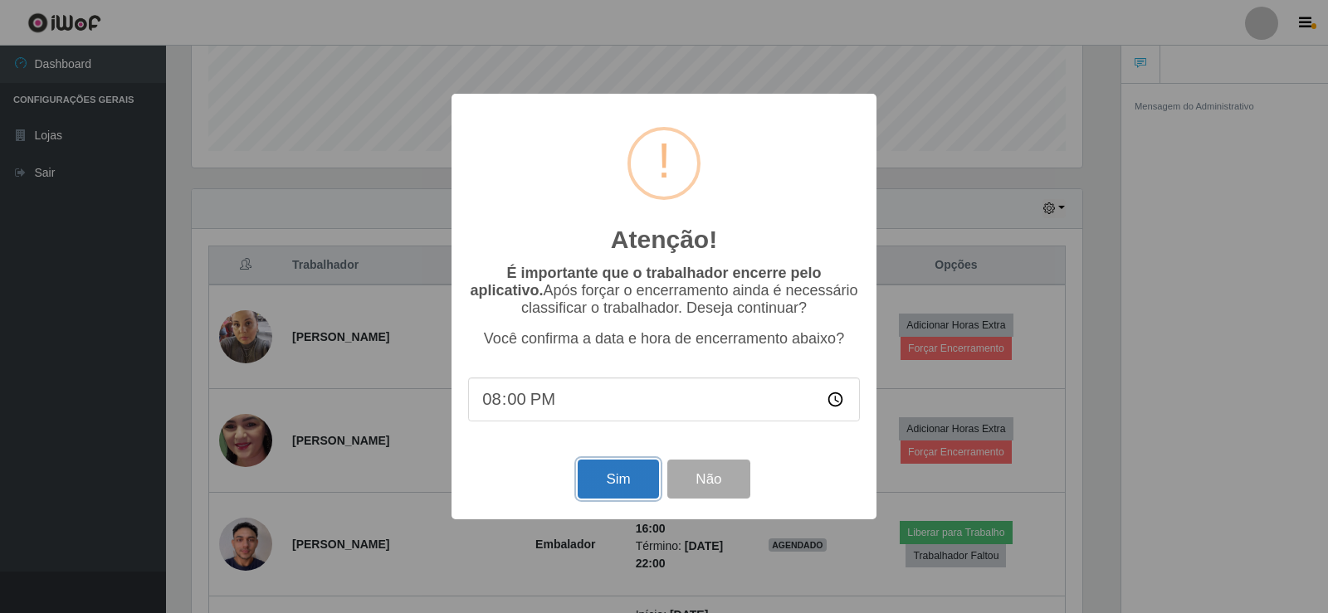
click at [614, 483] on button "Sim" at bounding box center [618, 479] width 81 height 39
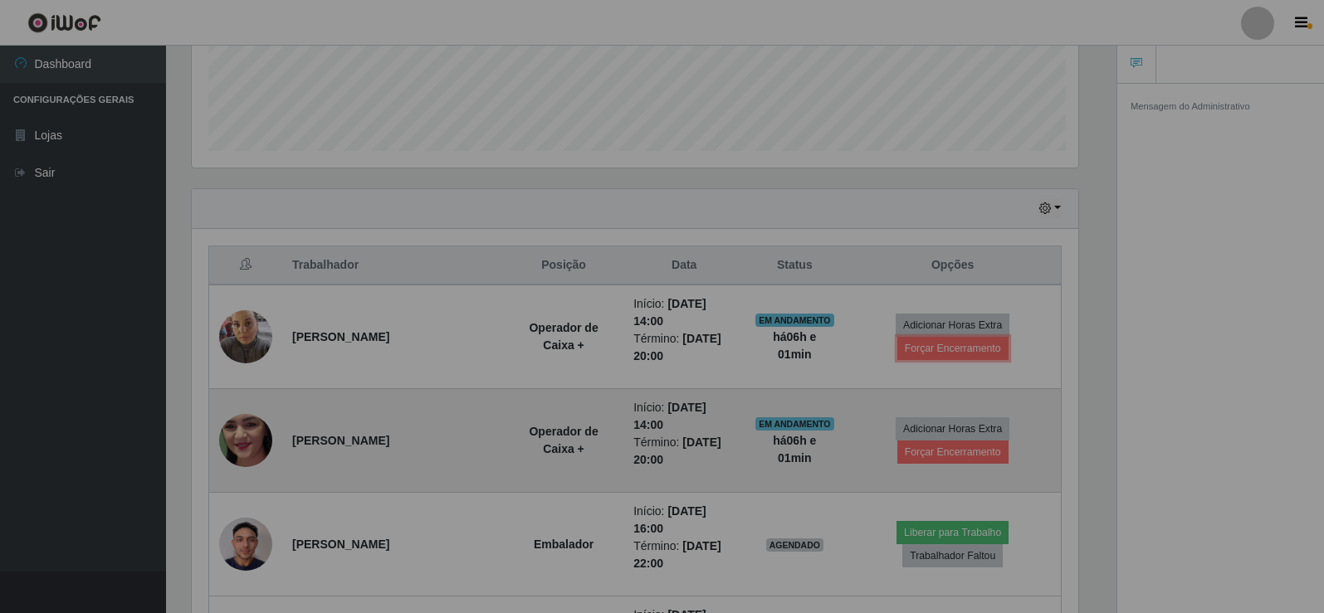
scroll to position [0, 0]
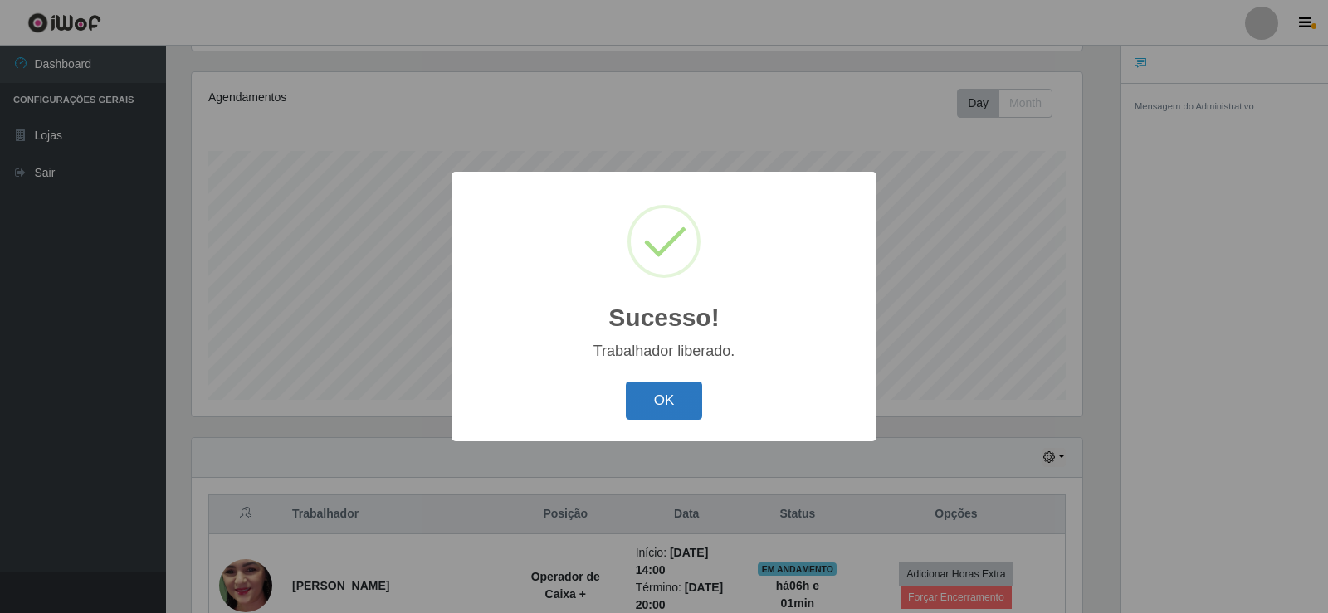
click at [665, 393] on button "OK" at bounding box center [664, 401] width 77 height 39
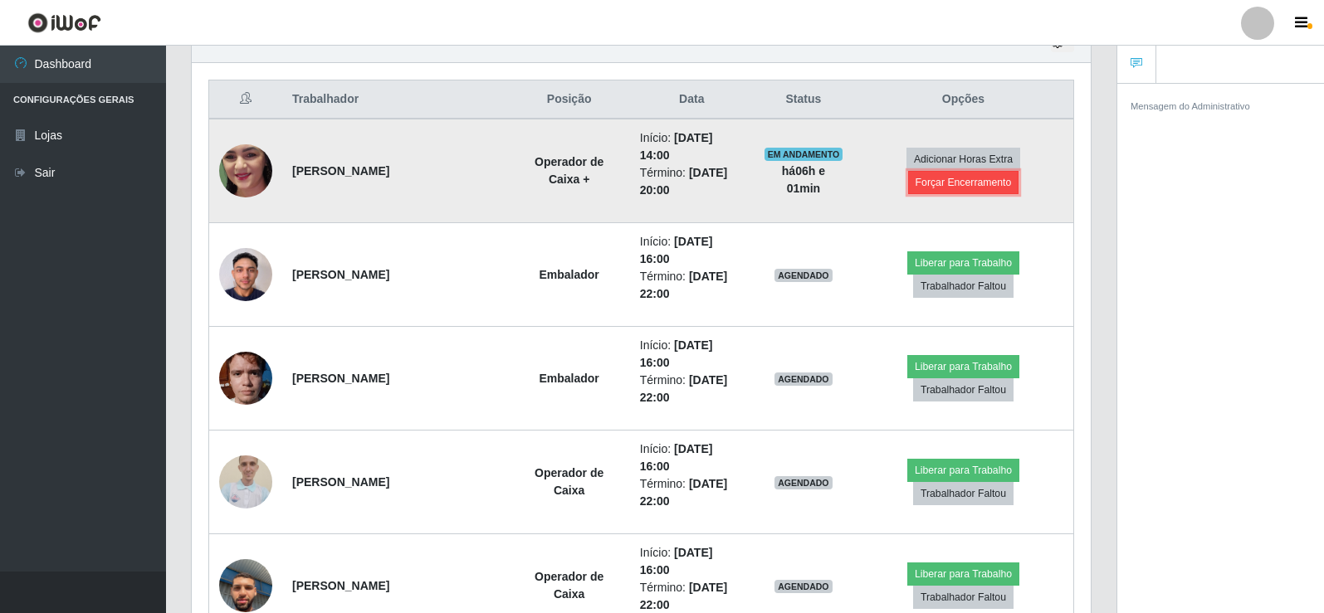
click at [959, 178] on button "Forçar Encerramento" at bounding box center [963, 182] width 111 height 23
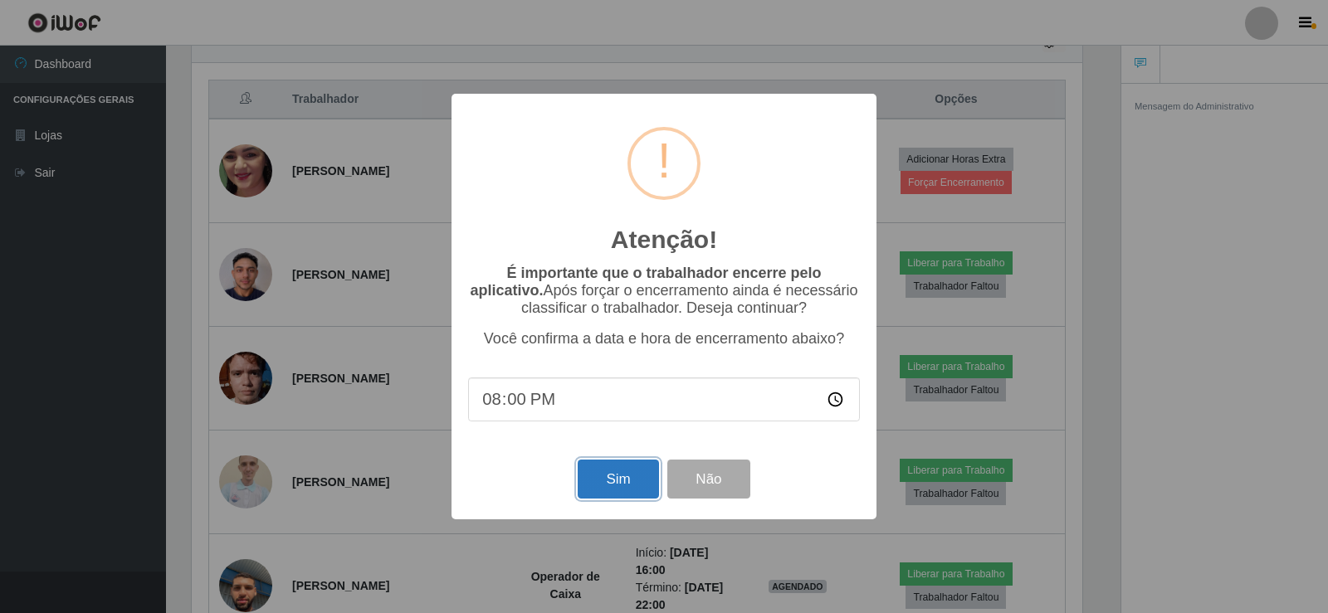
click at [618, 487] on button "Sim" at bounding box center [618, 479] width 81 height 39
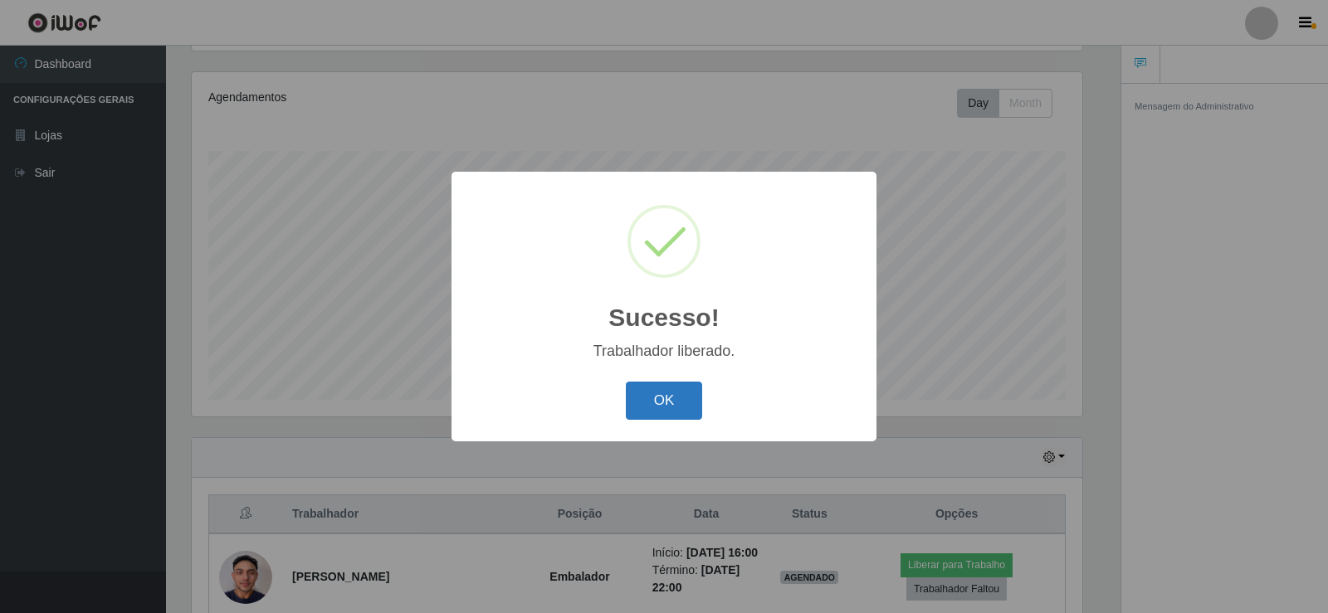
click at [659, 409] on button "OK" at bounding box center [664, 401] width 77 height 39
